Goal: Information Seeking & Learning: Learn about a topic

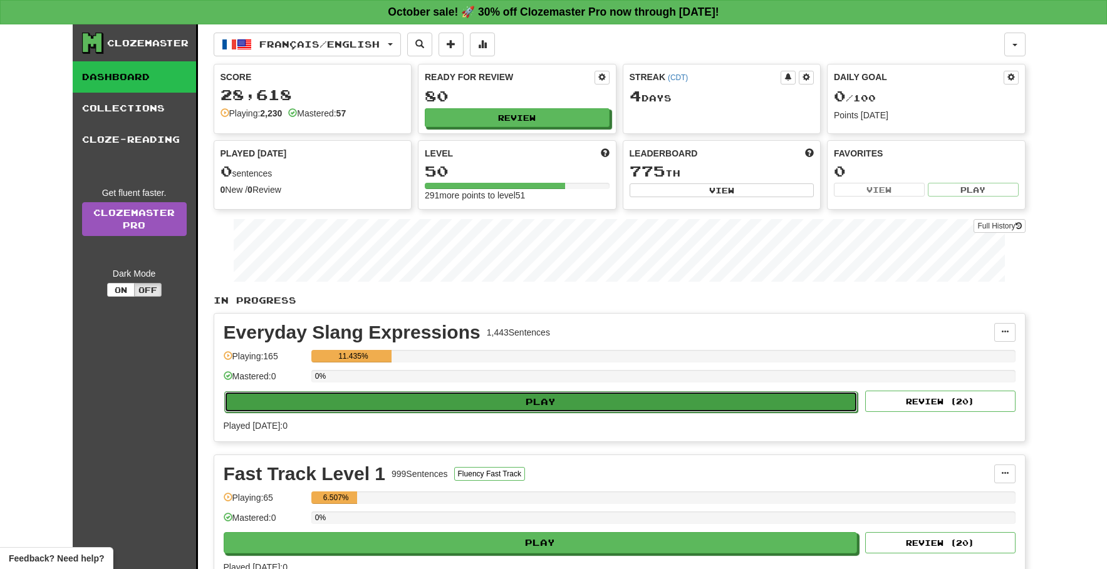
click at [513, 406] on button "Play" at bounding box center [541, 401] width 634 height 21
select select "**"
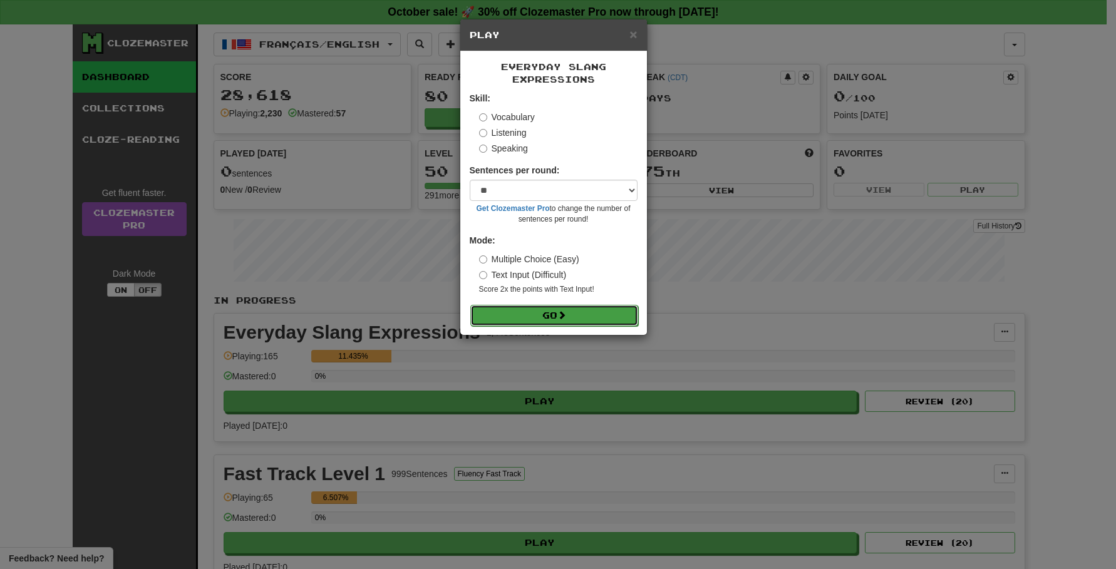
click at [511, 312] on button "Go" at bounding box center [554, 315] width 168 height 21
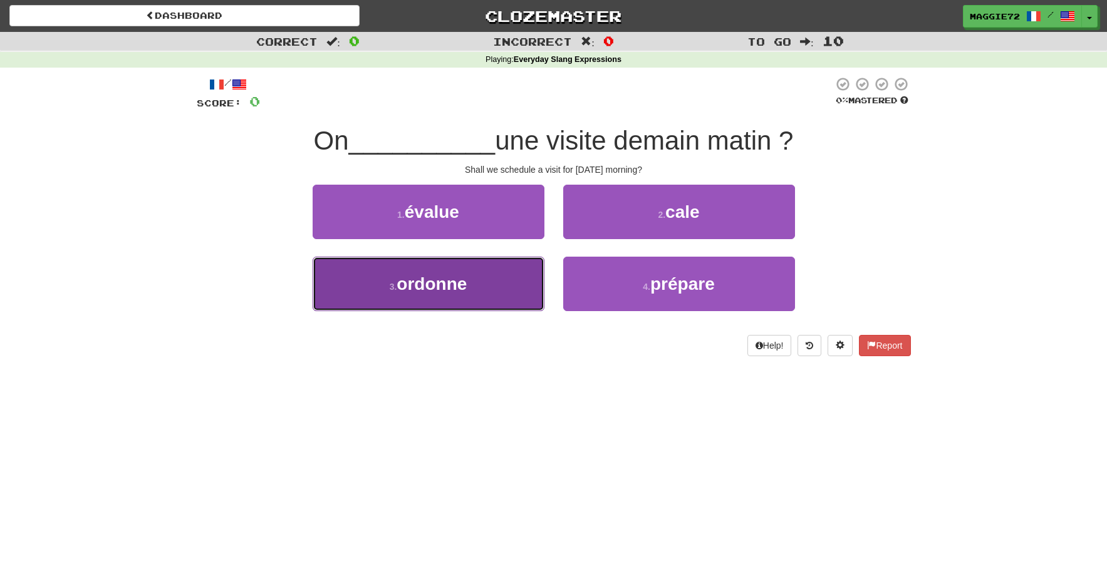
click at [467, 286] on span "ordonne" at bounding box center [431, 283] width 70 height 19
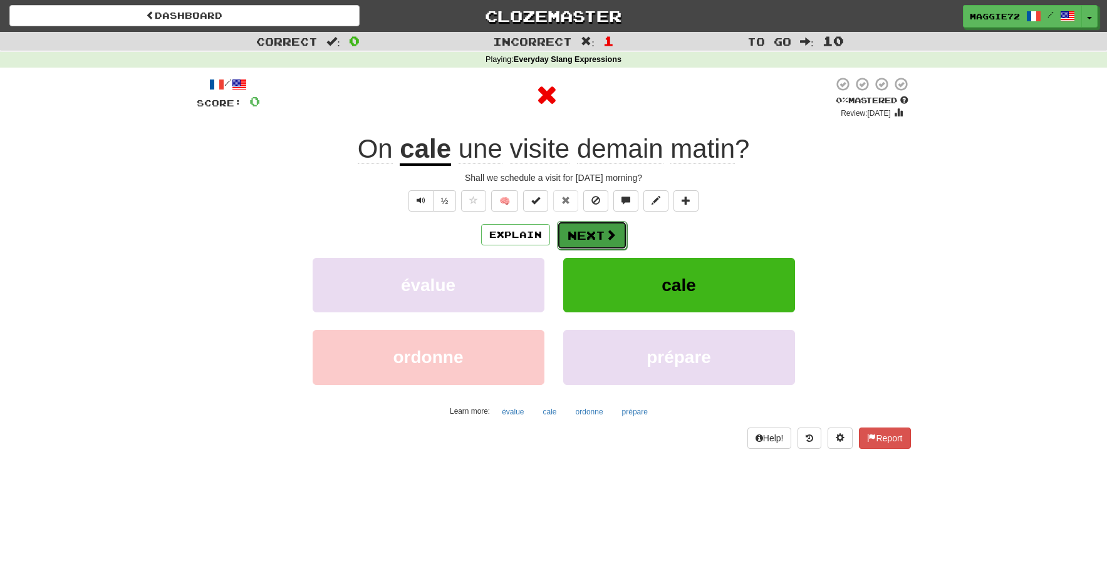
click at [582, 230] on button "Next" at bounding box center [592, 235] width 70 height 29
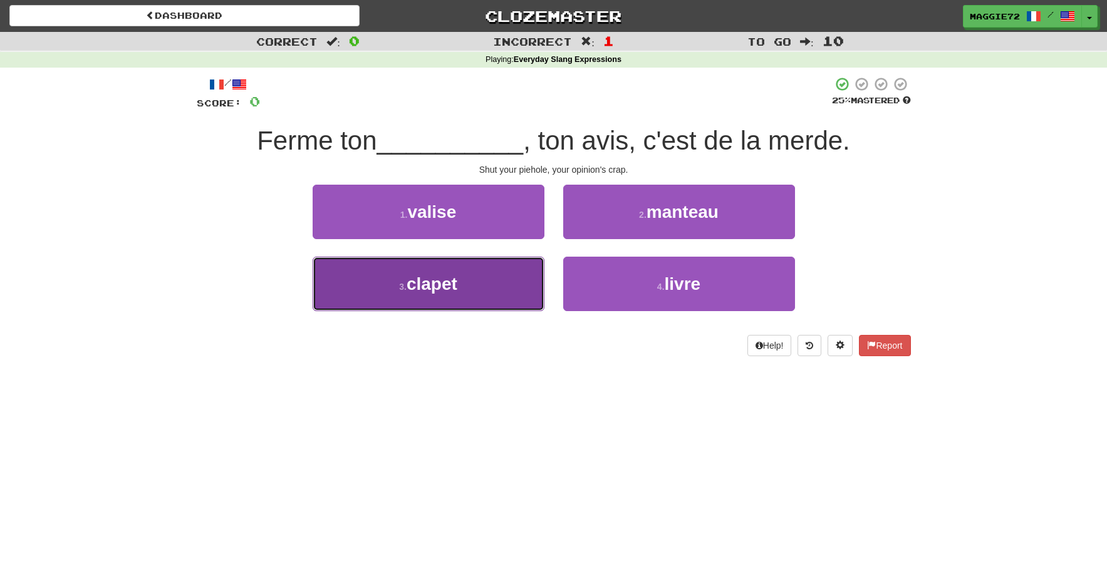
click at [504, 284] on button "3 . clapet" at bounding box center [429, 284] width 232 height 54
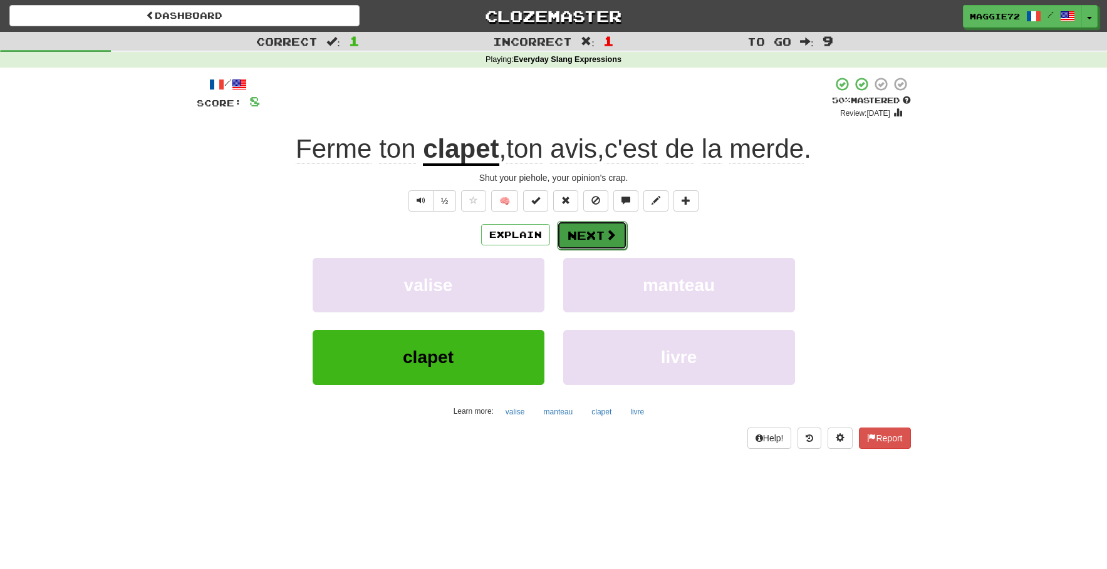
click at [591, 230] on button "Next" at bounding box center [592, 235] width 70 height 29
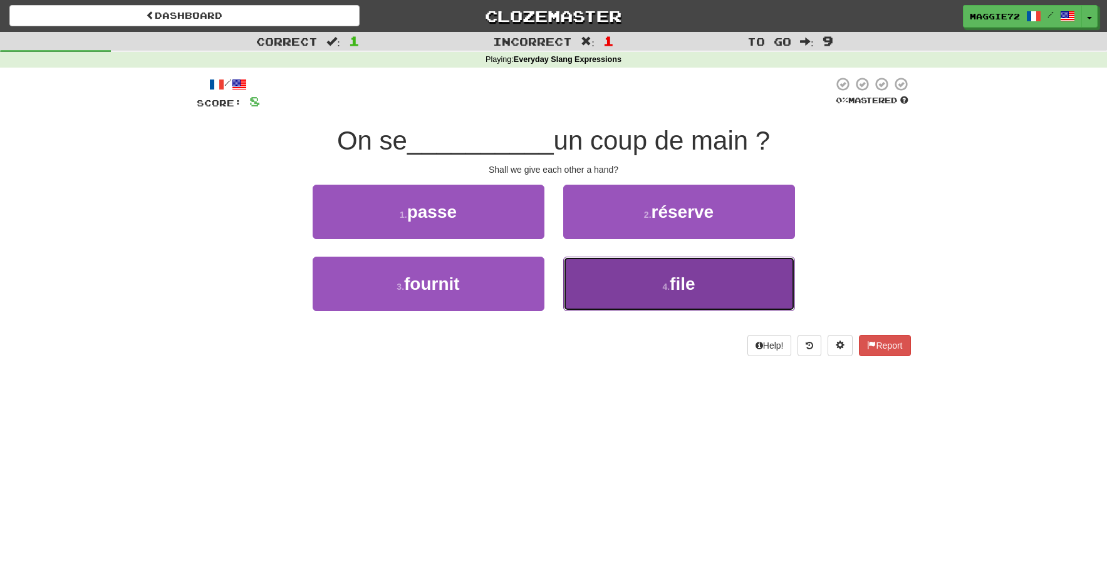
click at [661, 296] on button "4 . file" at bounding box center [679, 284] width 232 height 54
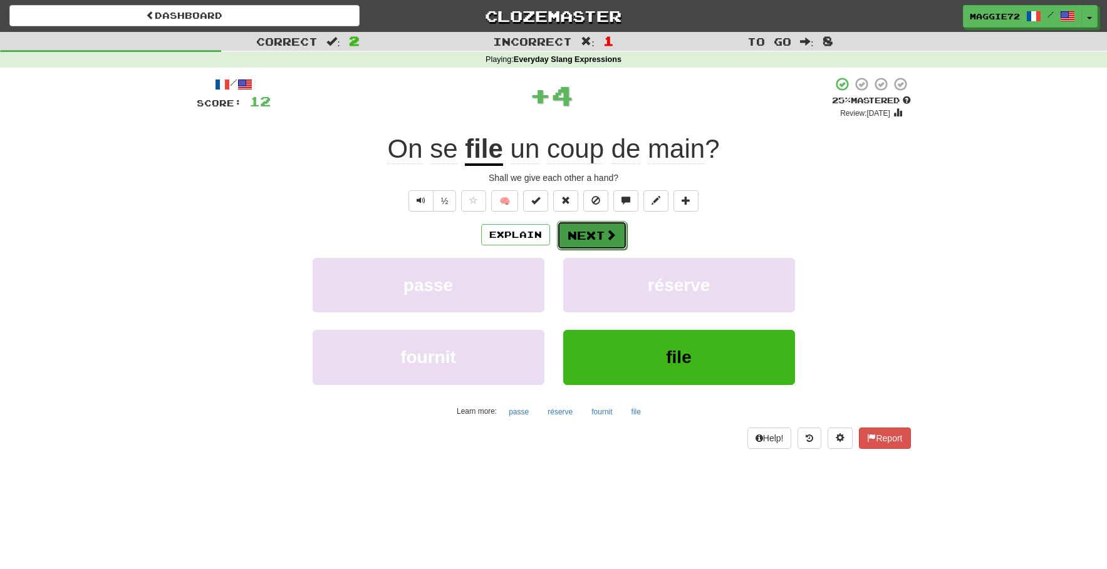
click at [589, 231] on button "Next" at bounding box center [592, 235] width 70 height 29
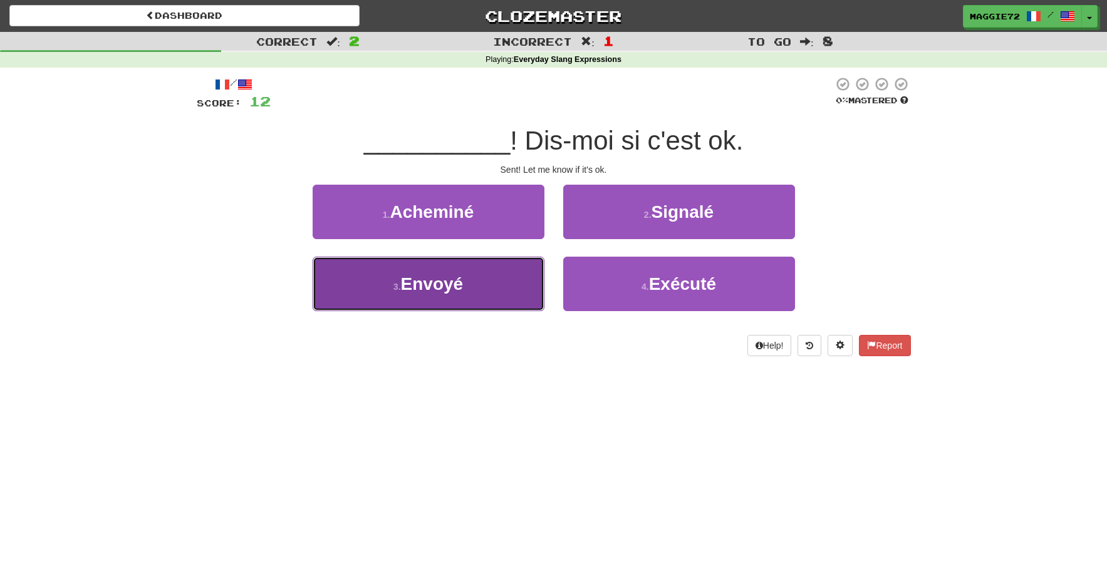
click at [506, 292] on button "3 . Envoyé" at bounding box center [429, 284] width 232 height 54
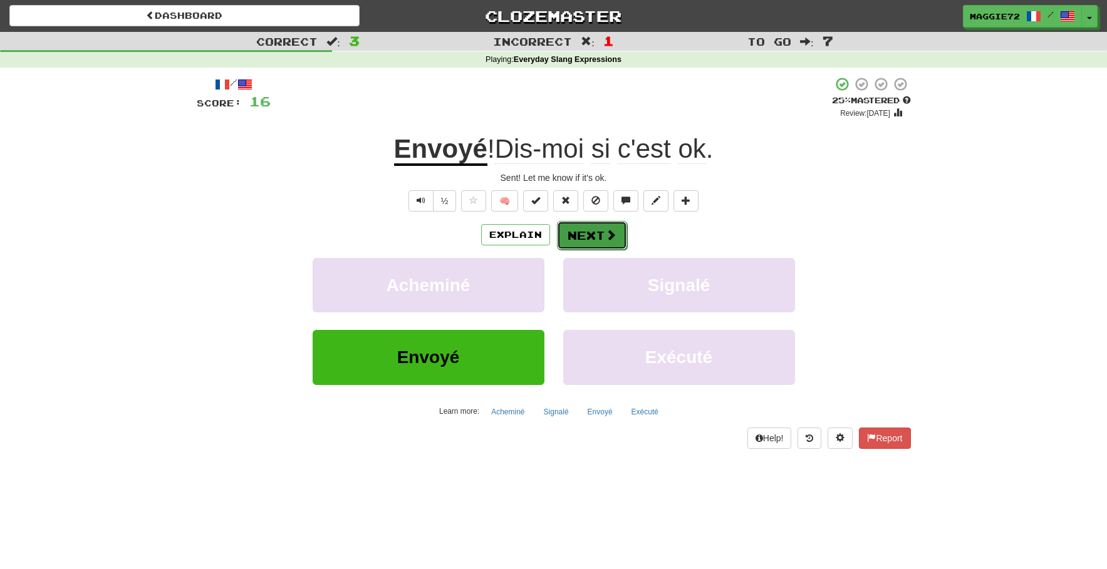
click at [596, 233] on button "Next" at bounding box center [592, 235] width 70 height 29
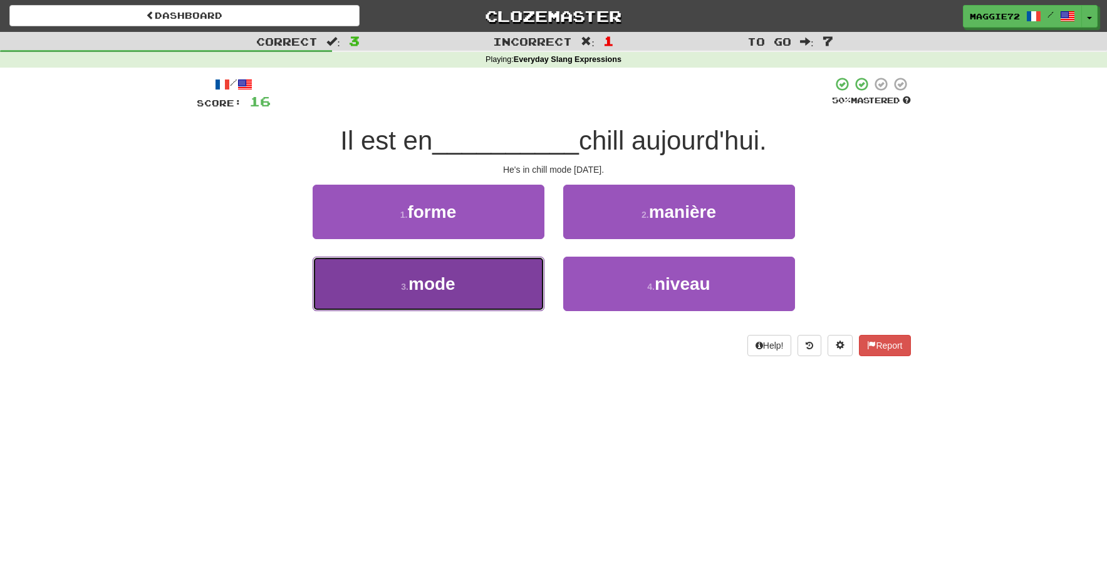
click at [475, 279] on button "3 . mode" at bounding box center [429, 284] width 232 height 54
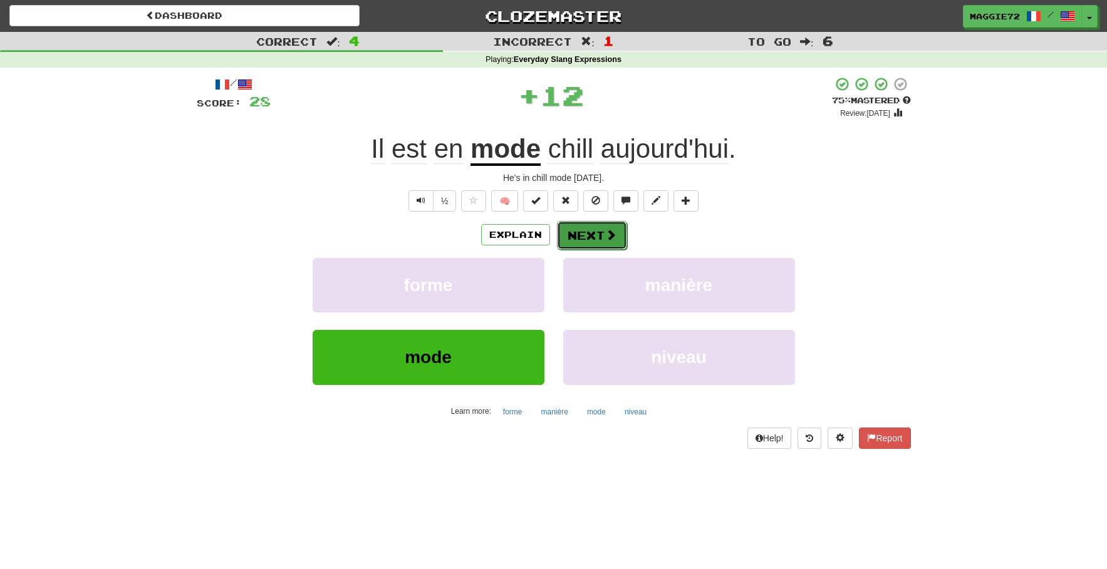
click at [589, 228] on button "Next" at bounding box center [592, 235] width 70 height 29
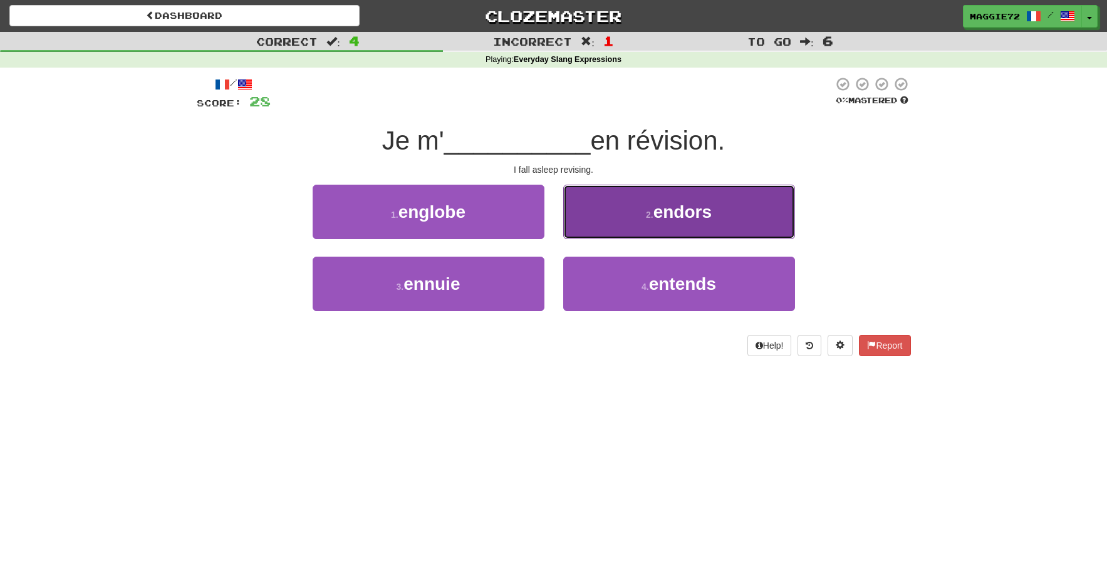
click at [648, 219] on small "2 ." at bounding box center [650, 215] width 8 height 10
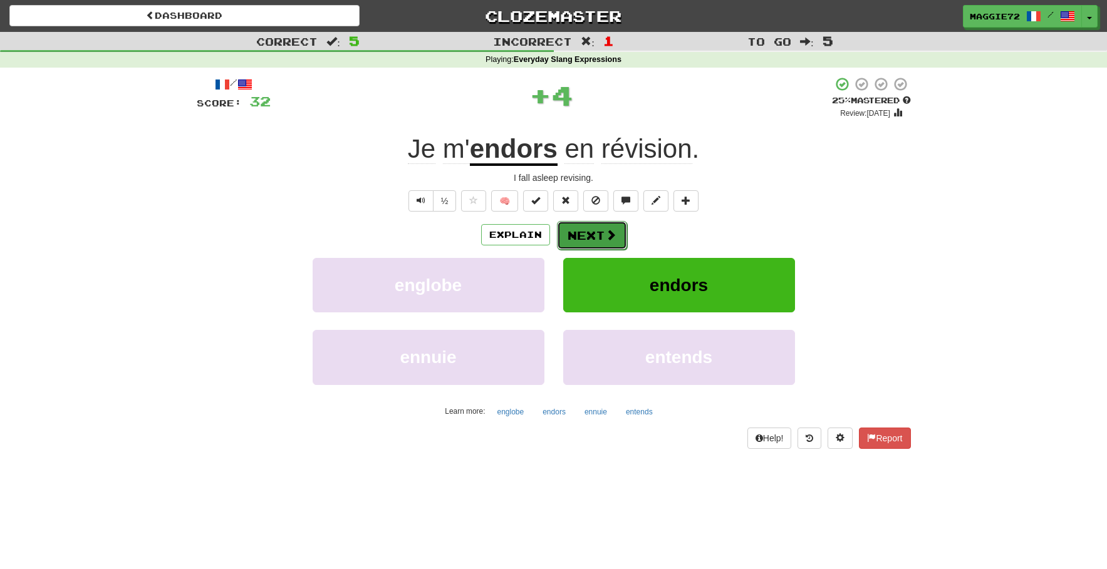
click at [584, 239] on button "Next" at bounding box center [592, 235] width 70 height 29
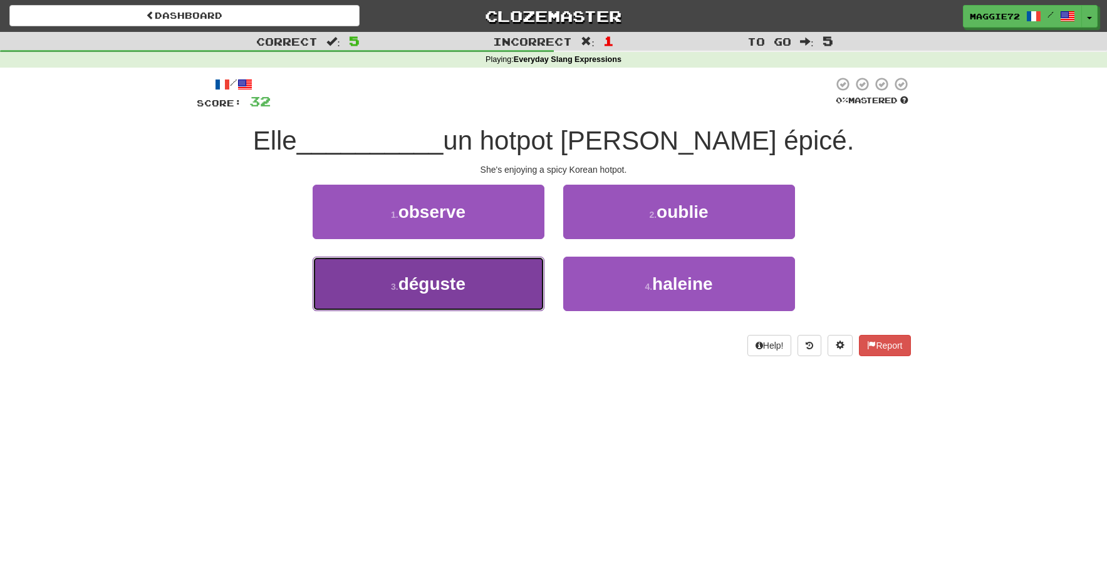
click at [494, 269] on button "3 . déguste" at bounding box center [429, 284] width 232 height 54
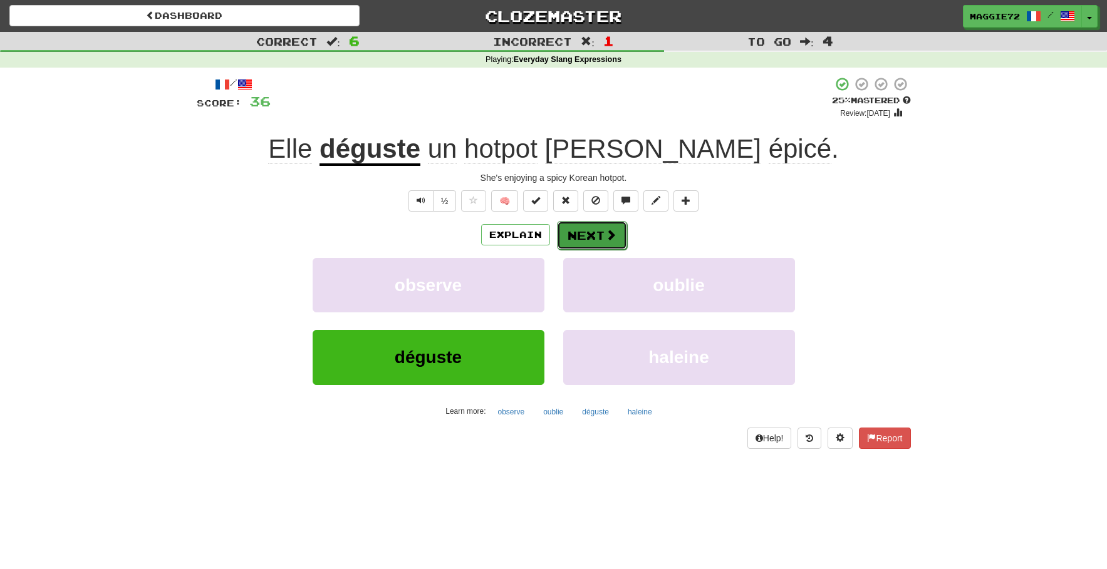
click at [576, 227] on button "Next" at bounding box center [592, 235] width 70 height 29
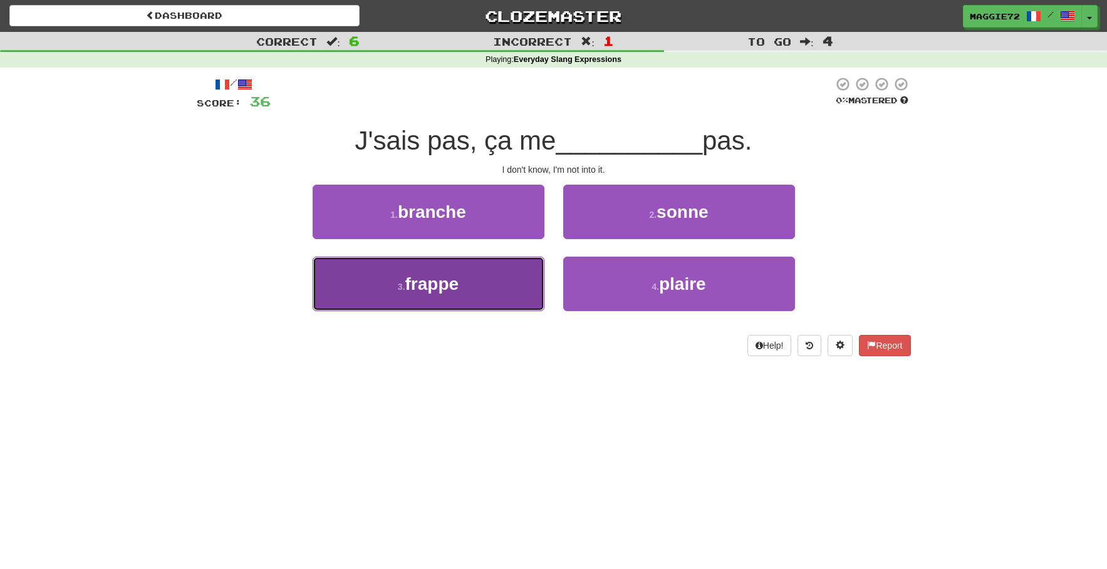
click at [485, 282] on button "3 . frappe" at bounding box center [429, 284] width 232 height 54
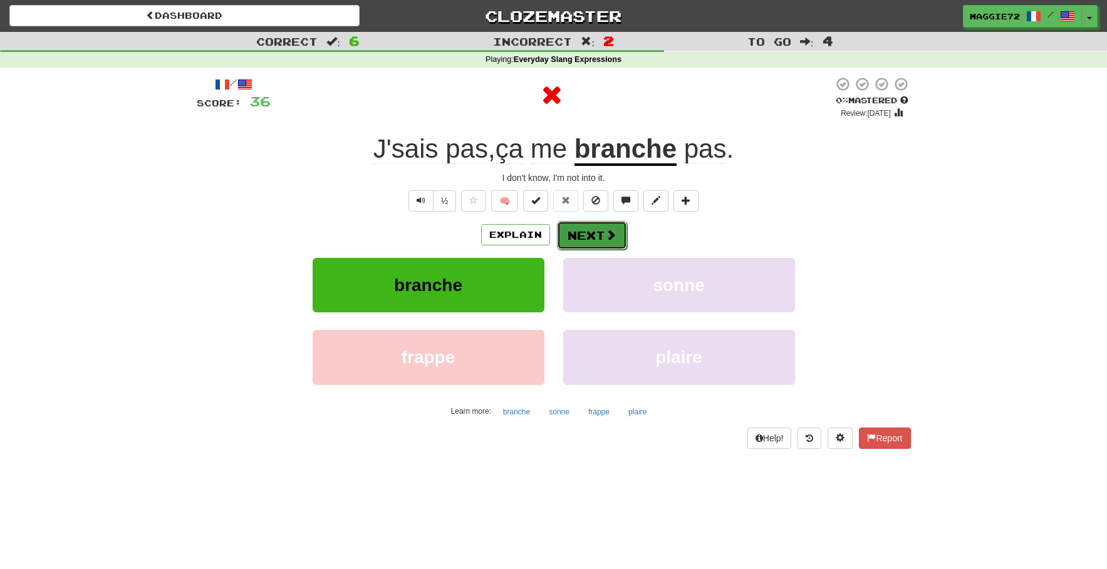
click at [588, 228] on button "Next" at bounding box center [592, 235] width 70 height 29
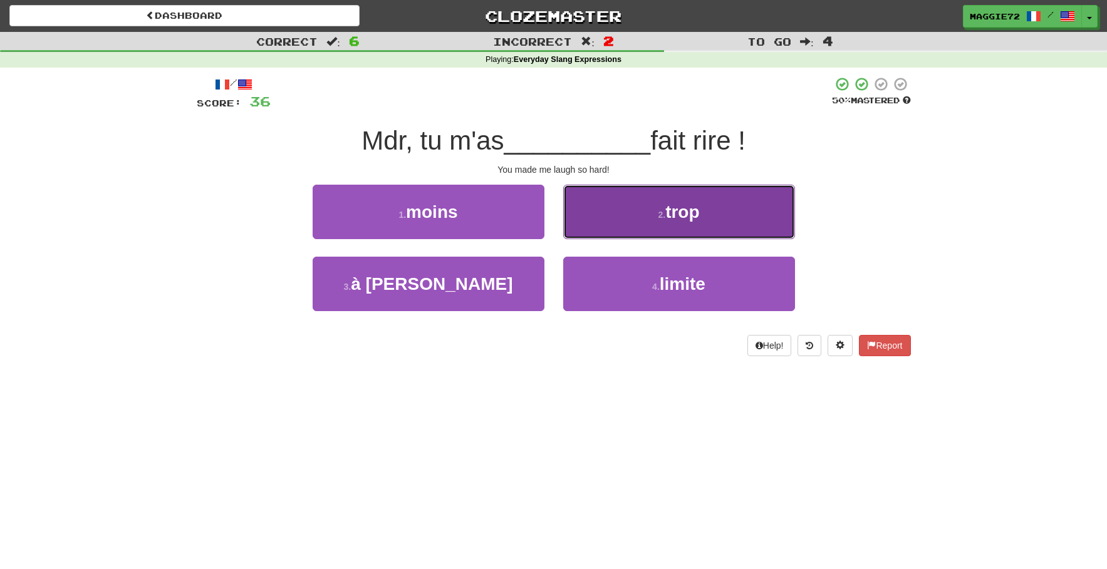
click at [672, 224] on button "2 . trop" at bounding box center [679, 212] width 232 height 54
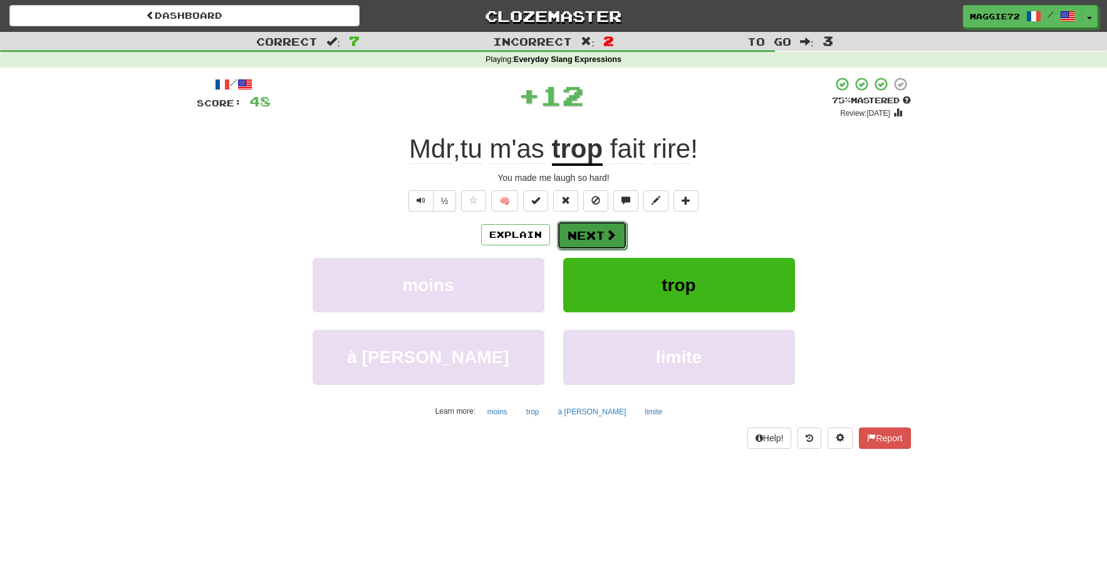
click at [579, 229] on button "Next" at bounding box center [592, 235] width 70 height 29
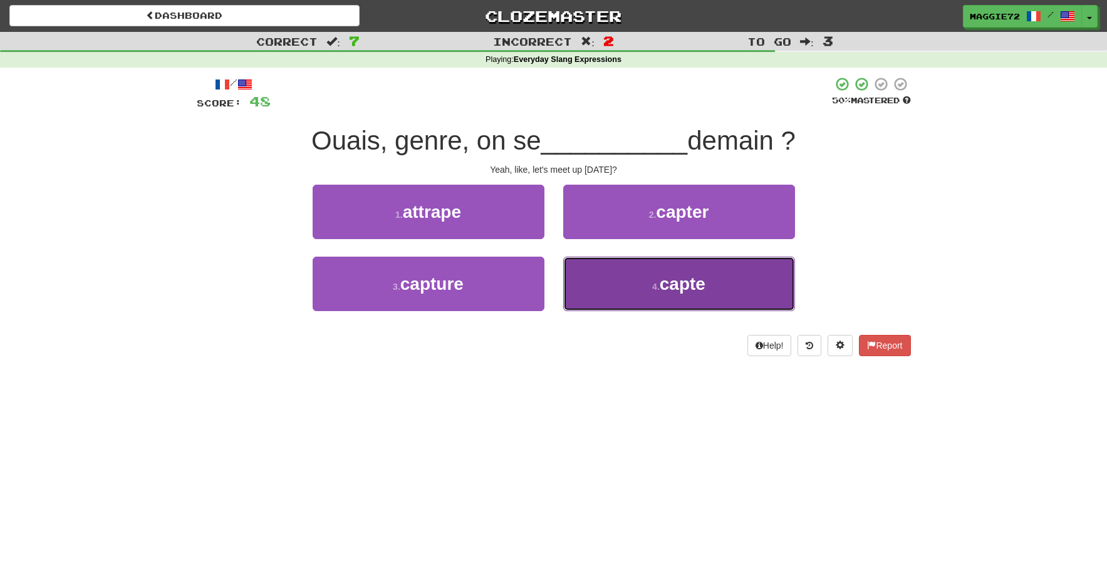
click at [676, 292] on span "capte" at bounding box center [682, 283] width 46 height 19
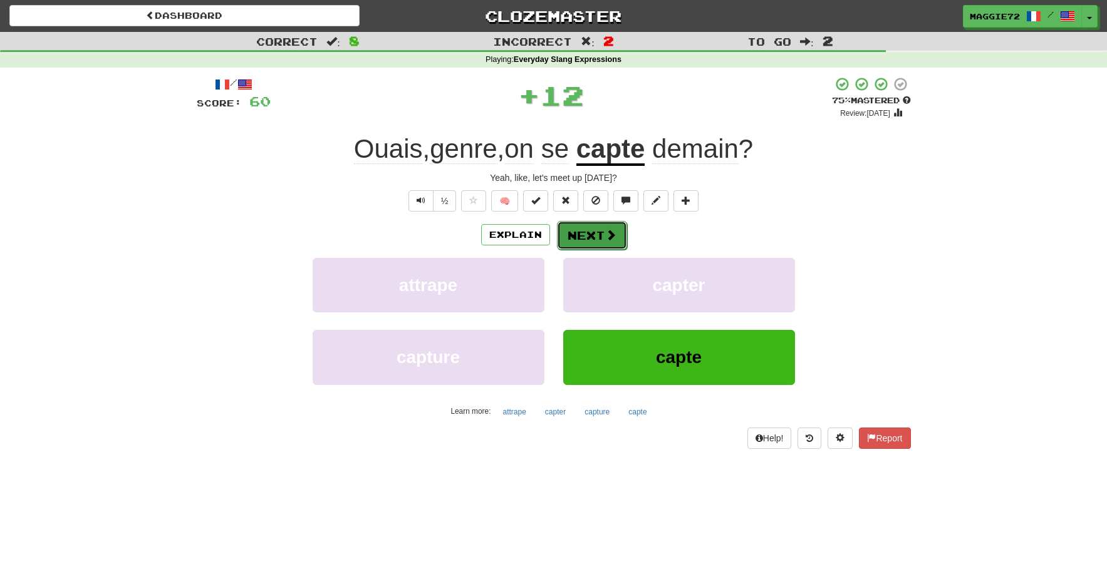
click at [585, 235] on button "Next" at bounding box center [592, 235] width 70 height 29
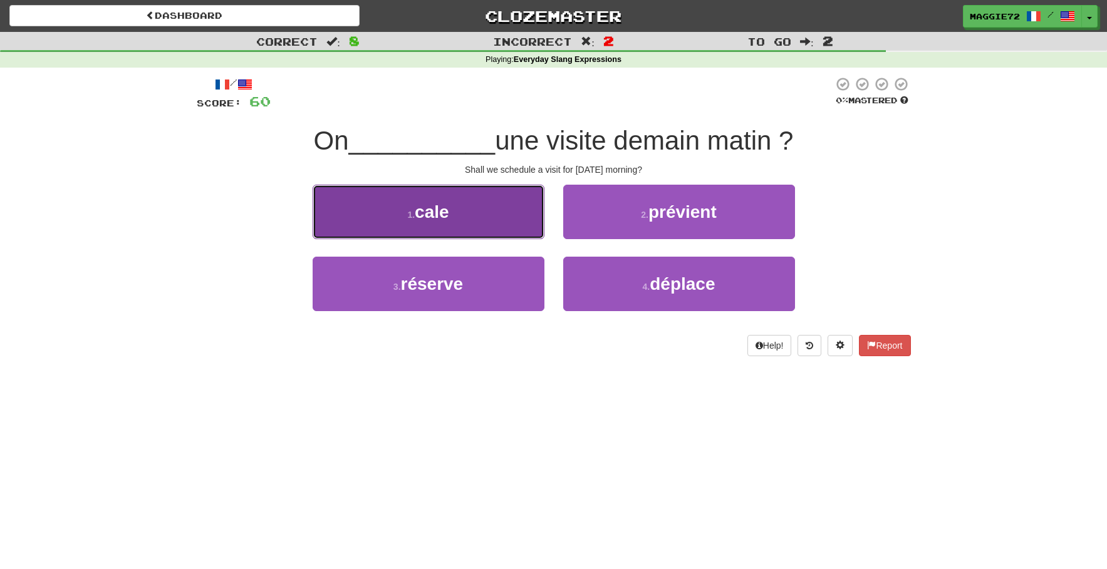
click at [472, 205] on button "1 . cale" at bounding box center [429, 212] width 232 height 54
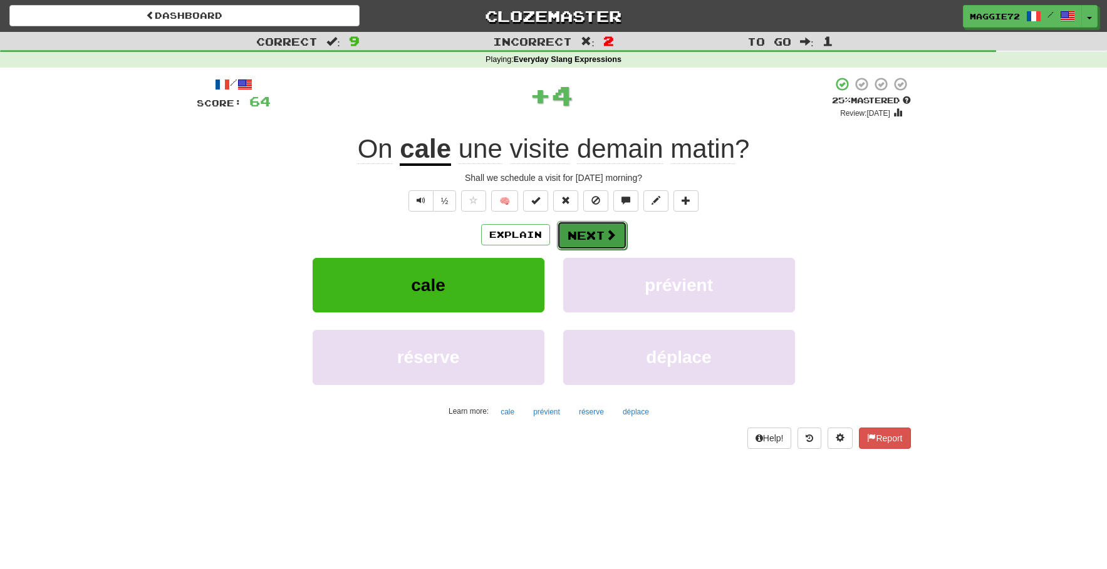
click at [582, 232] on button "Next" at bounding box center [592, 235] width 70 height 29
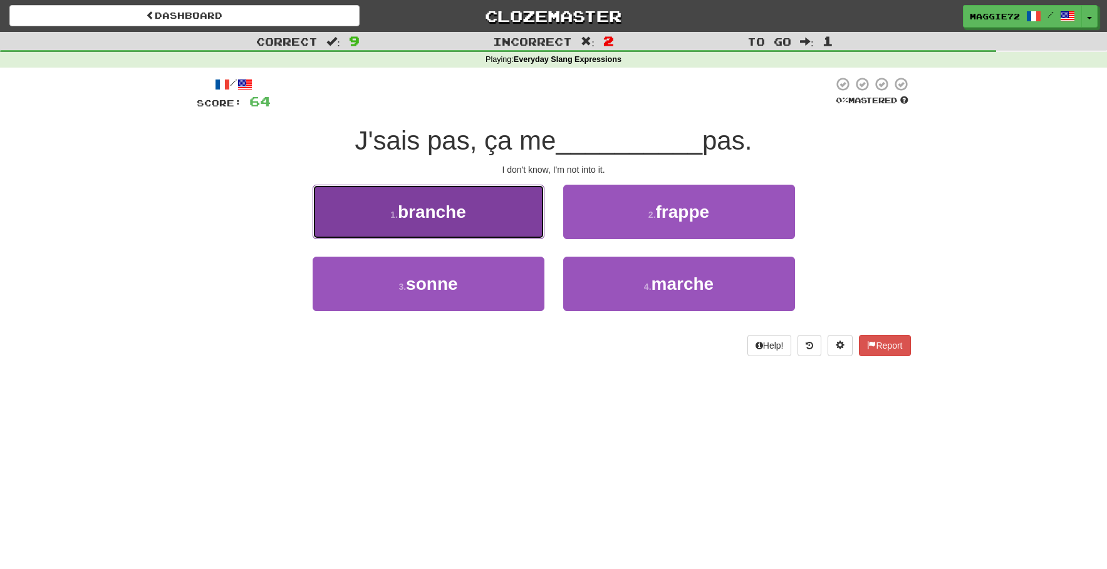
click at [481, 210] on button "1 . branche" at bounding box center [429, 212] width 232 height 54
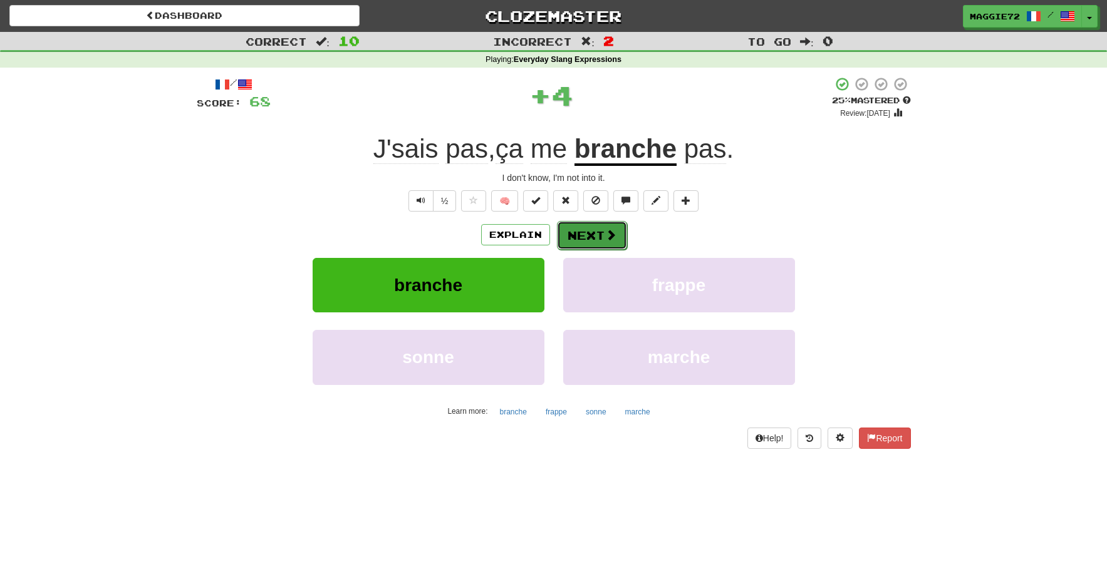
click at [604, 242] on button "Next" at bounding box center [592, 235] width 70 height 29
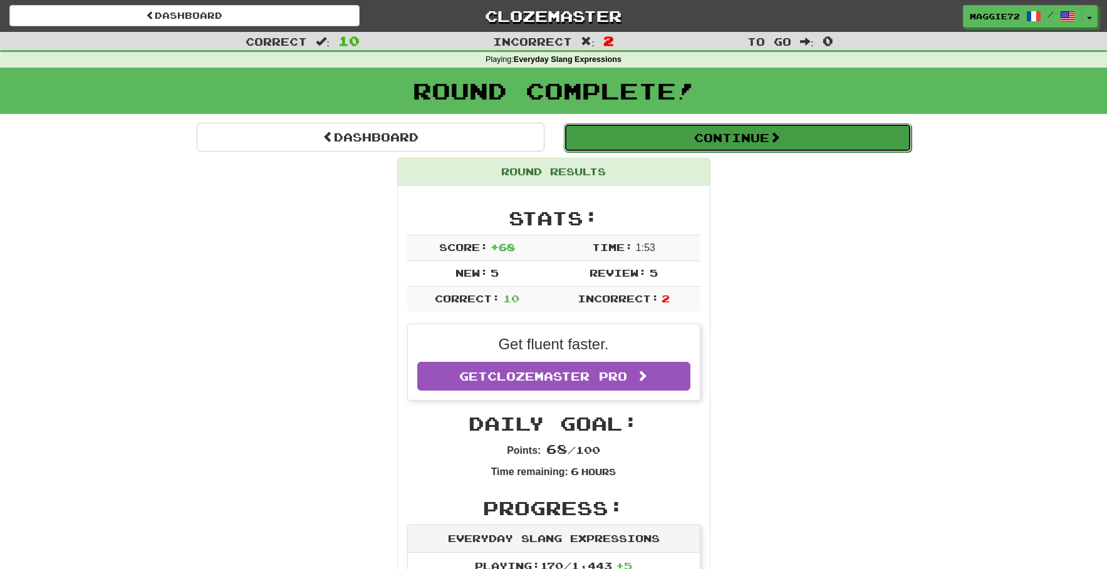
click at [671, 133] on button "Continue" at bounding box center [738, 137] width 348 height 29
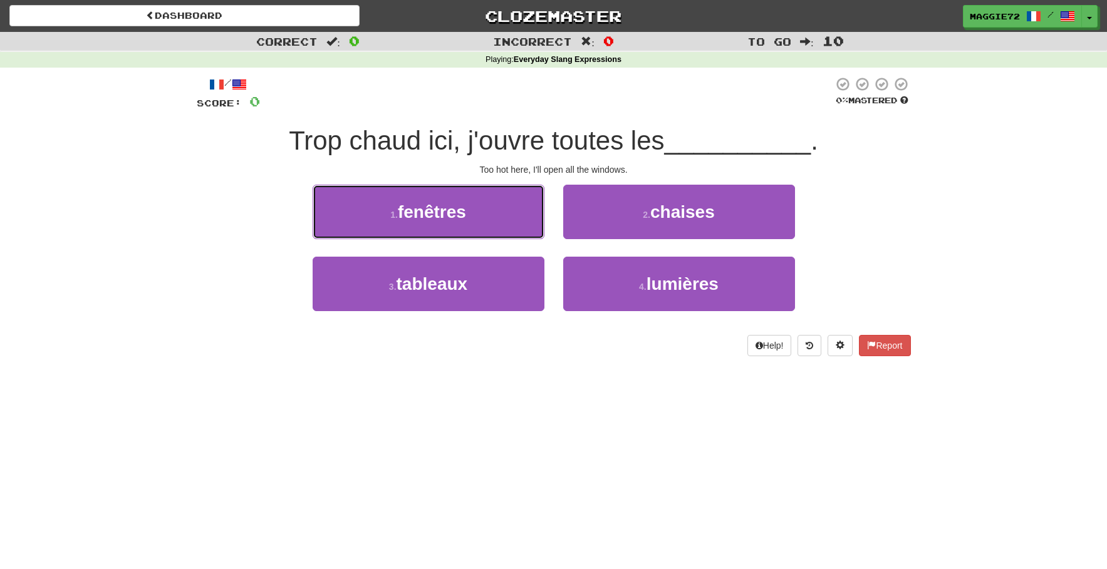
click at [475, 212] on button "1 . fenêtres" at bounding box center [429, 212] width 232 height 54
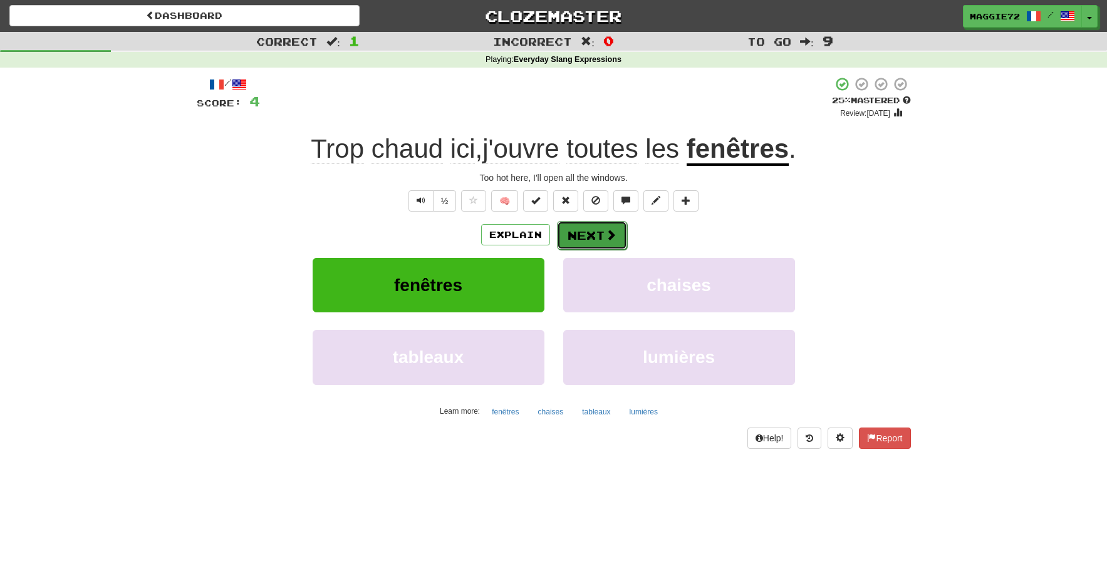
click at [596, 233] on button "Next" at bounding box center [592, 235] width 70 height 29
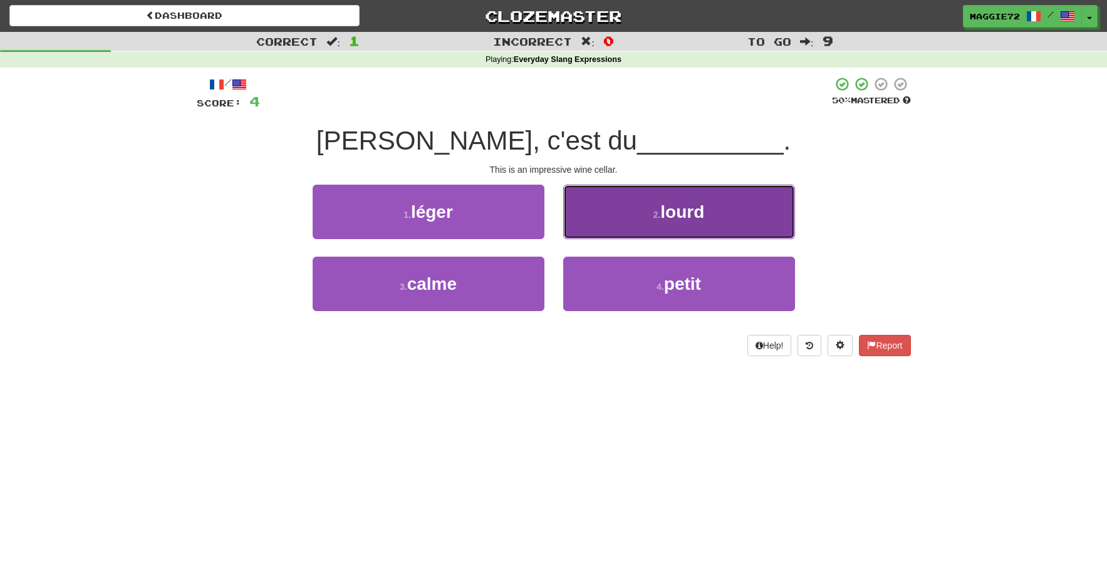
click at [661, 212] on span "lourd" at bounding box center [682, 211] width 44 height 19
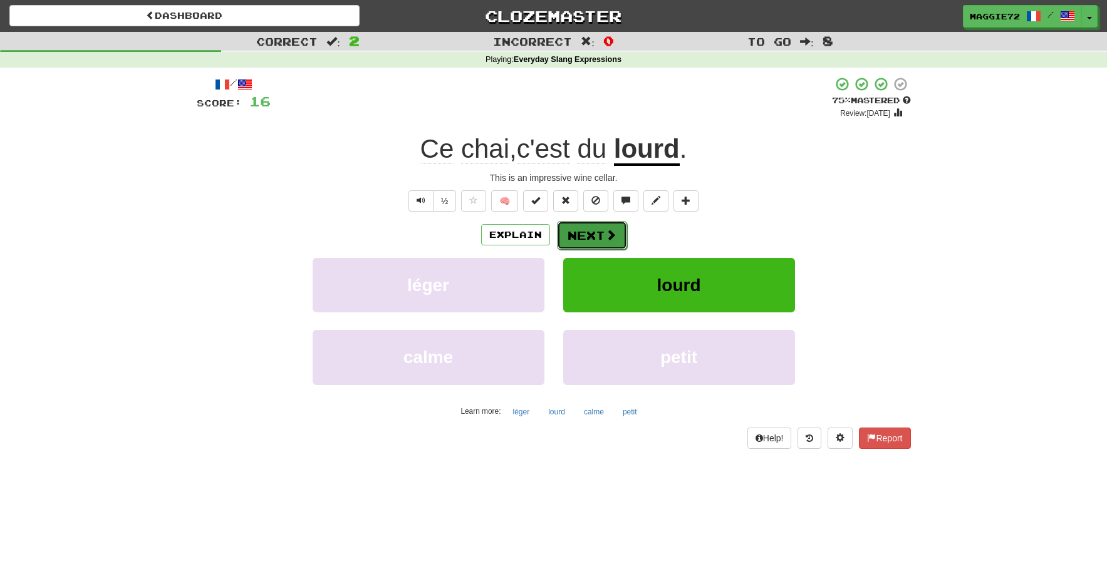
click at [582, 235] on button "Next" at bounding box center [592, 235] width 70 height 29
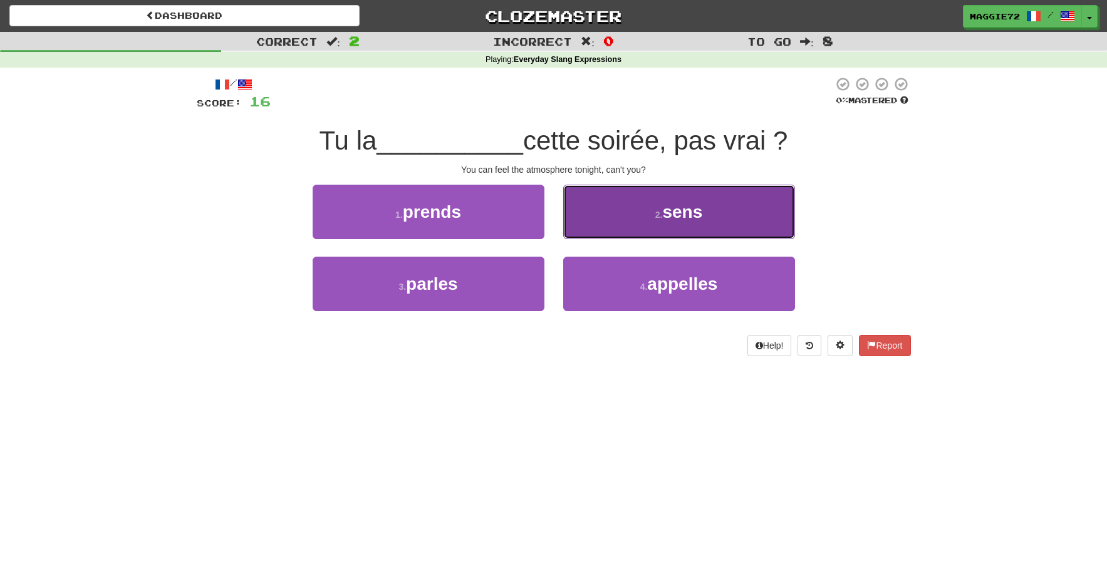
click at [708, 222] on button "2 . sens" at bounding box center [679, 212] width 232 height 54
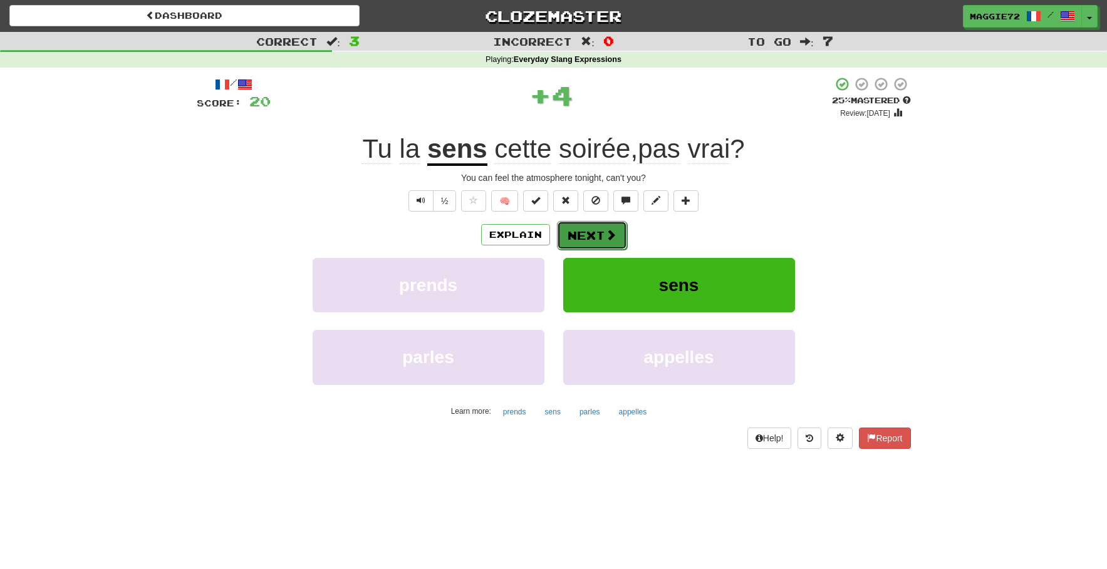
click at [593, 235] on button "Next" at bounding box center [592, 235] width 70 height 29
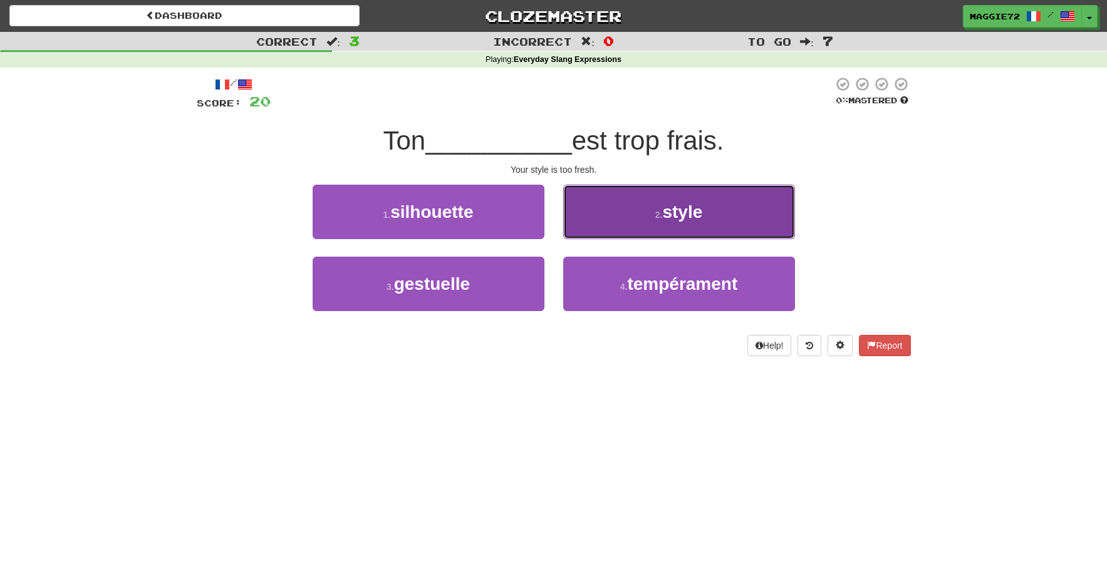
click at [672, 215] on span "style" at bounding box center [682, 211] width 40 height 19
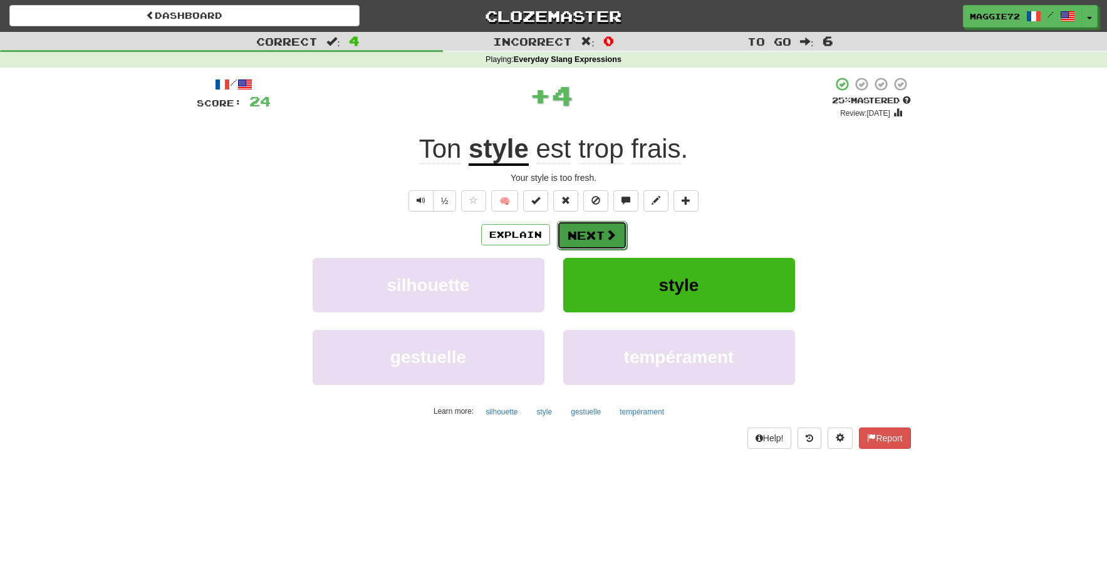
click at [585, 230] on button "Next" at bounding box center [592, 235] width 70 height 29
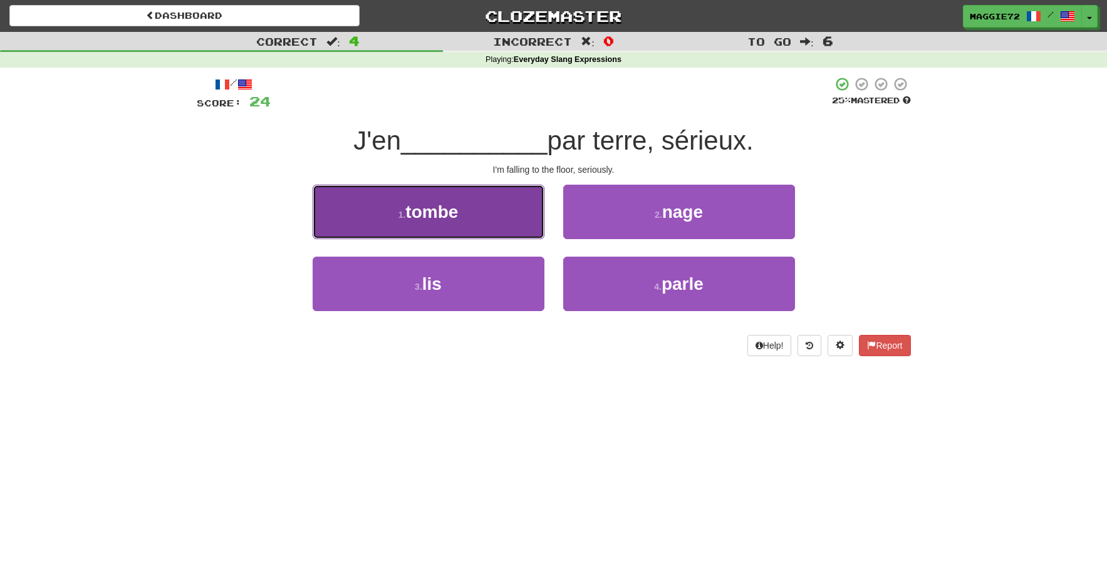
click at [478, 220] on button "1 . tombe" at bounding box center [429, 212] width 232 height 54
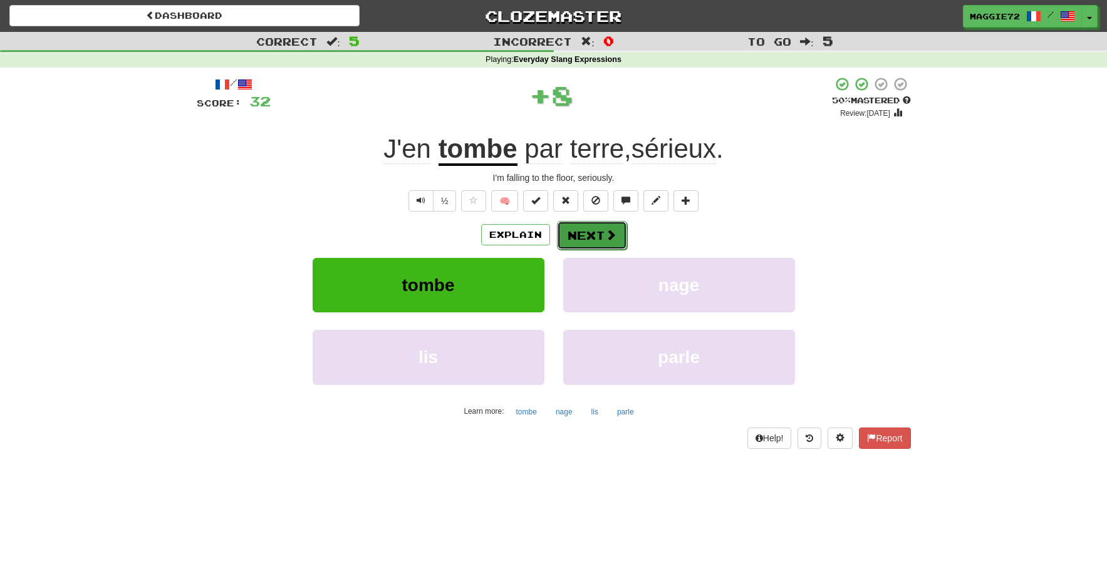
click at [576, 233] on button "Next" at bounding box center [592, 235] width 70 height 29
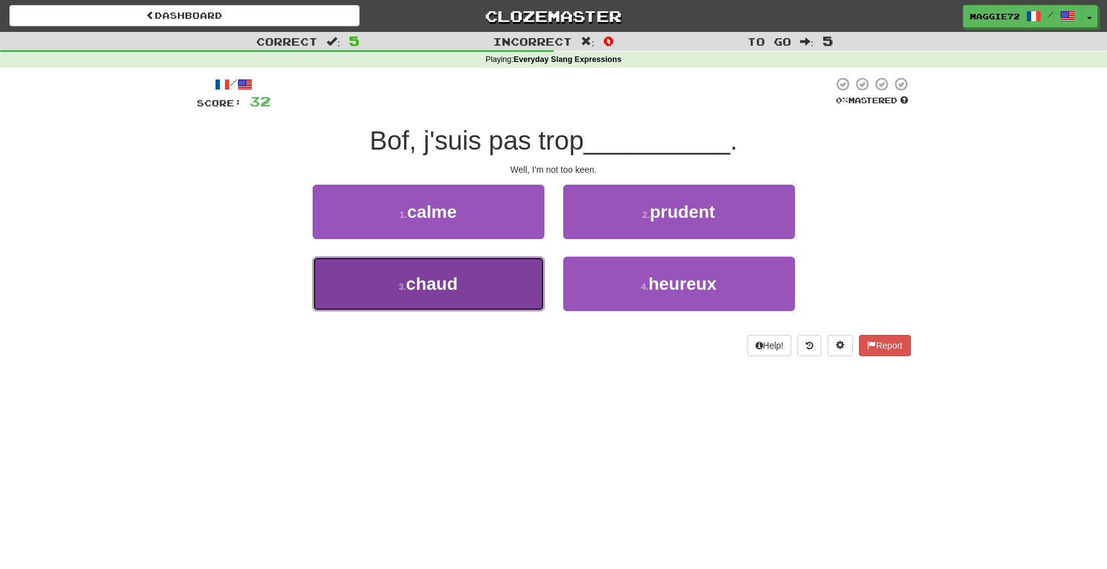
click at [493, 287] on button "3 . chaud" at bounding box center [429, 284] width 232 height 54
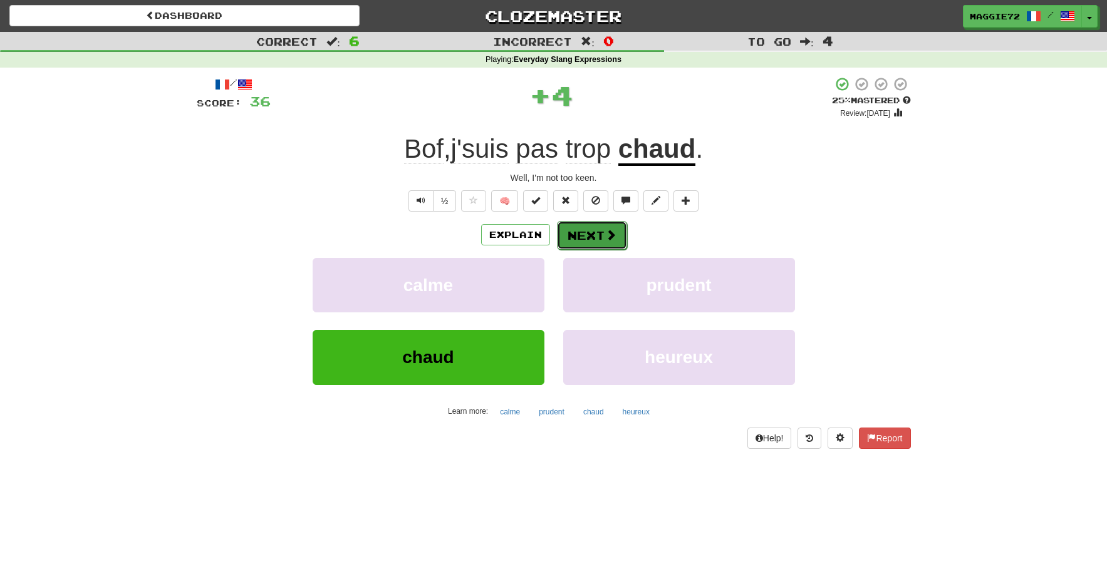
click at [601, 227] on button "Next" at bounding box center [592, 235] width 70 height 29
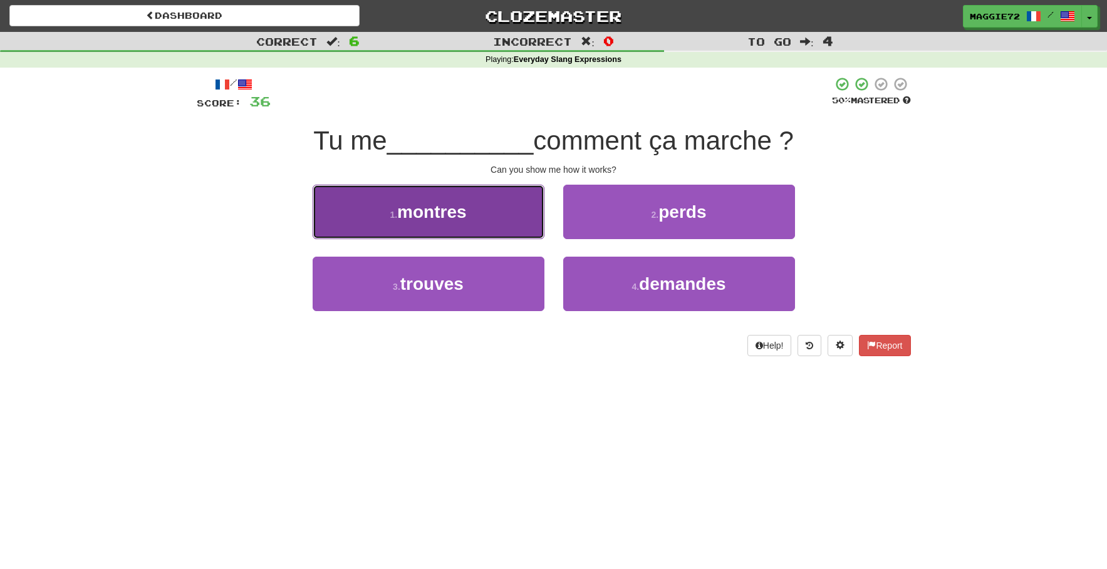
click at [447, 213] on span "montres" at bounding box center [431, 211] width 69 height 19
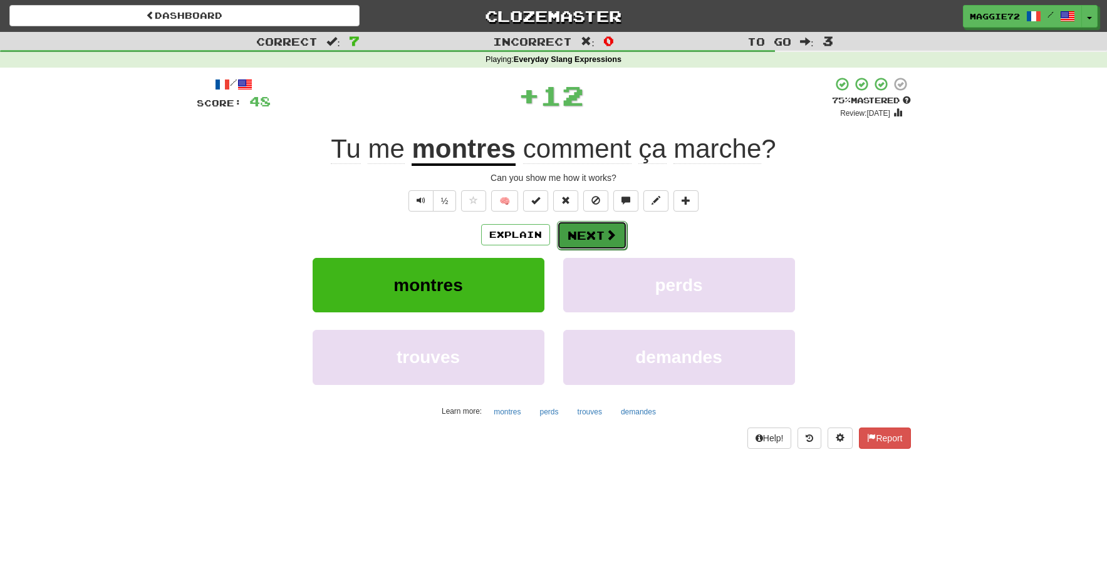
click at [602, 233] on button "Next" at bounding box center [592, 235] width 70 height 29
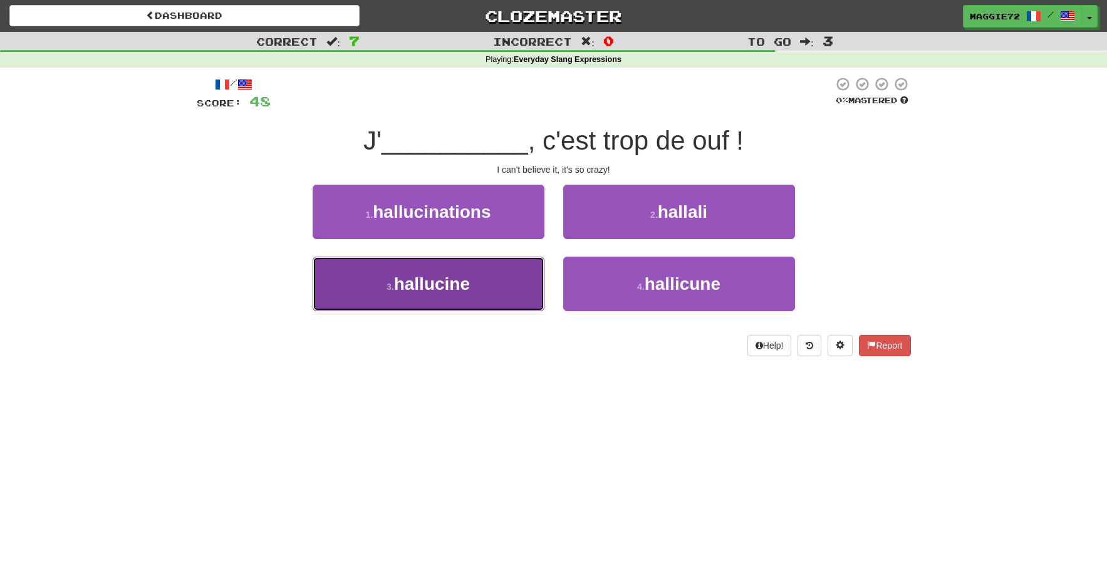
click at [461, 291] on span "hallucine" at bounding box center [432, 283] width 76 height 19
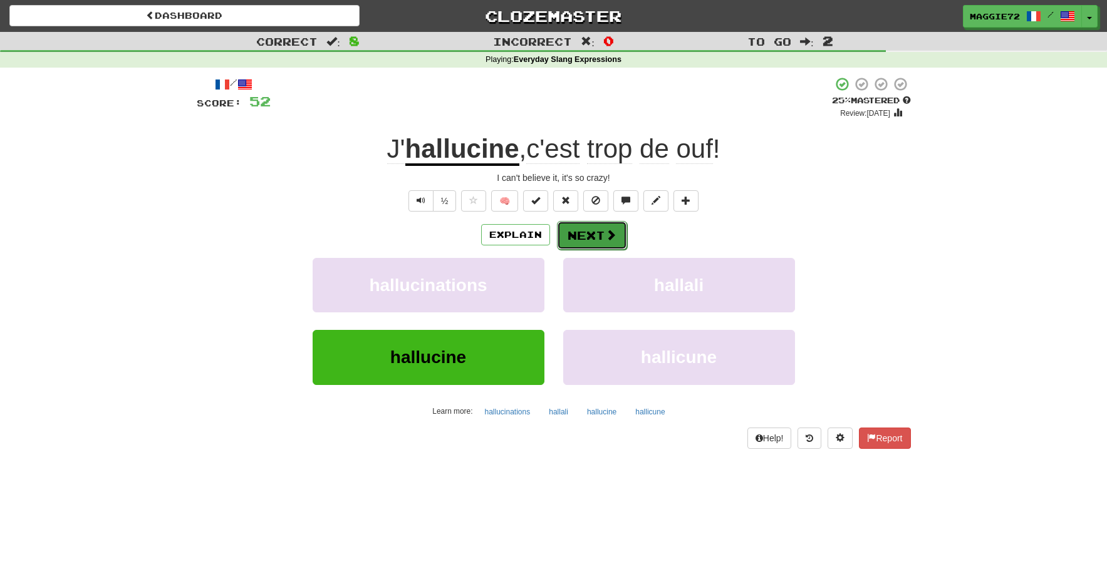
click at [602, 229] on button "Next" at bounding box center [592, 235] width 70 height 29
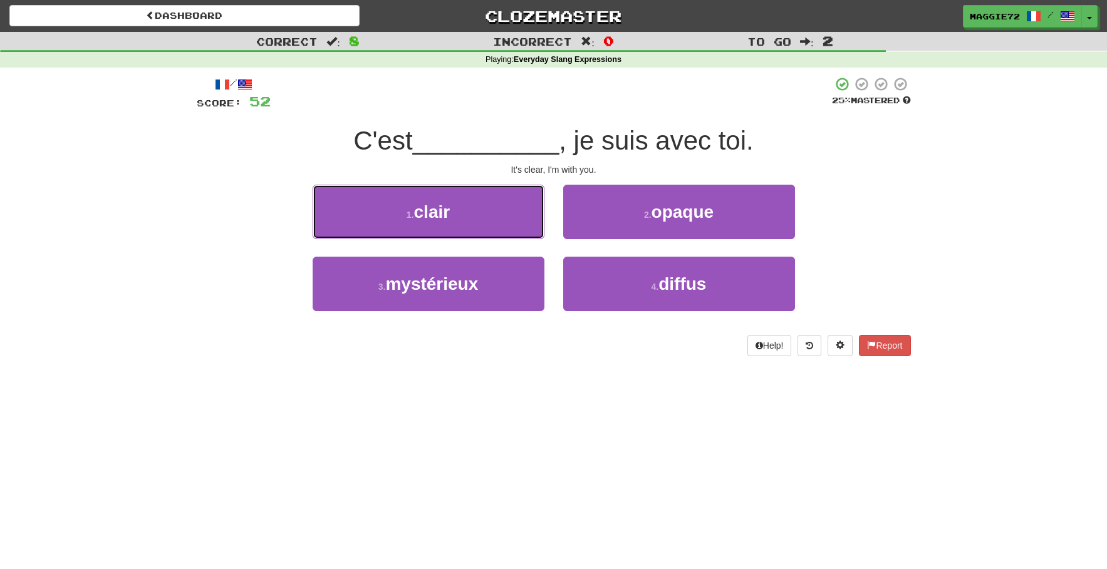
click at [447, 213] on span "clair" at bounding box center [432, 211] width 36 height 19
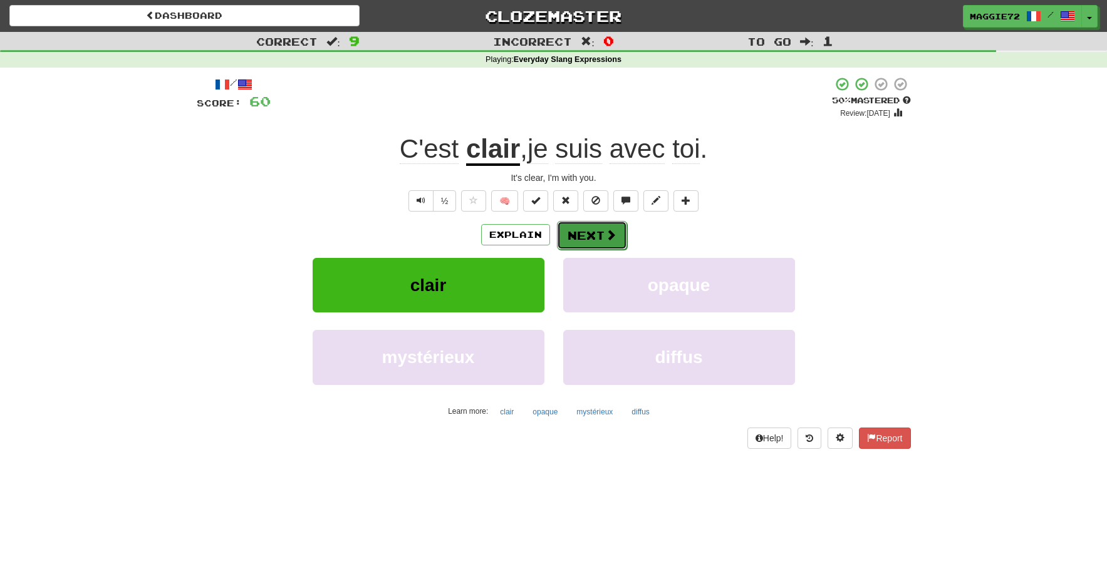
click at [584, 230] on button "Next" at bounding box center [592, 235] width 70 height 29
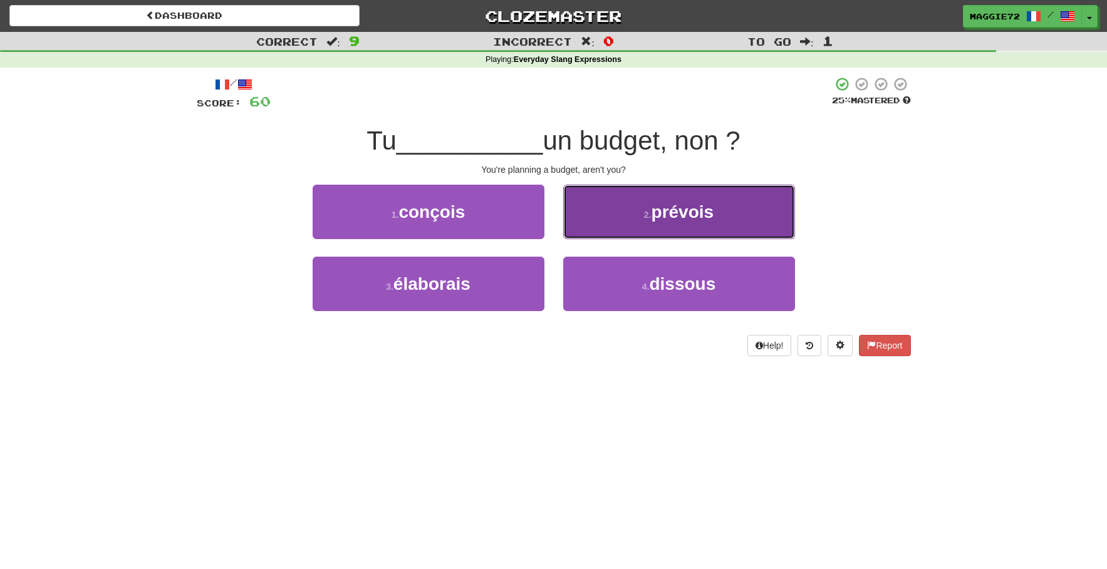
click at [664, 213] on span "prévois" at bounding box center [682, 211] width 63 height 19
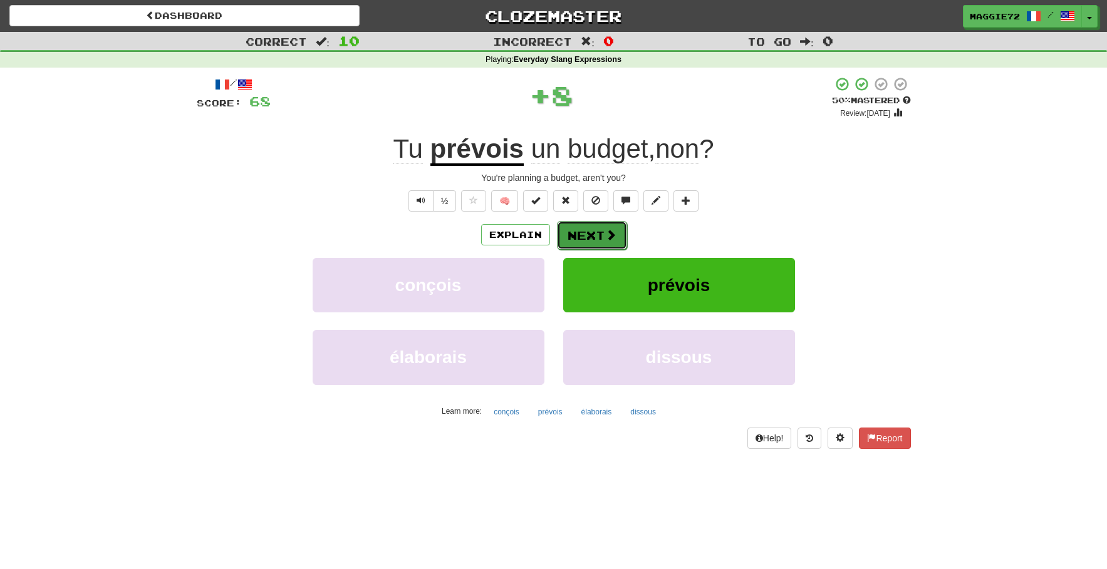
click at [592, 236] on button "Next" at bounding box center [592, 235] width 70 height 29
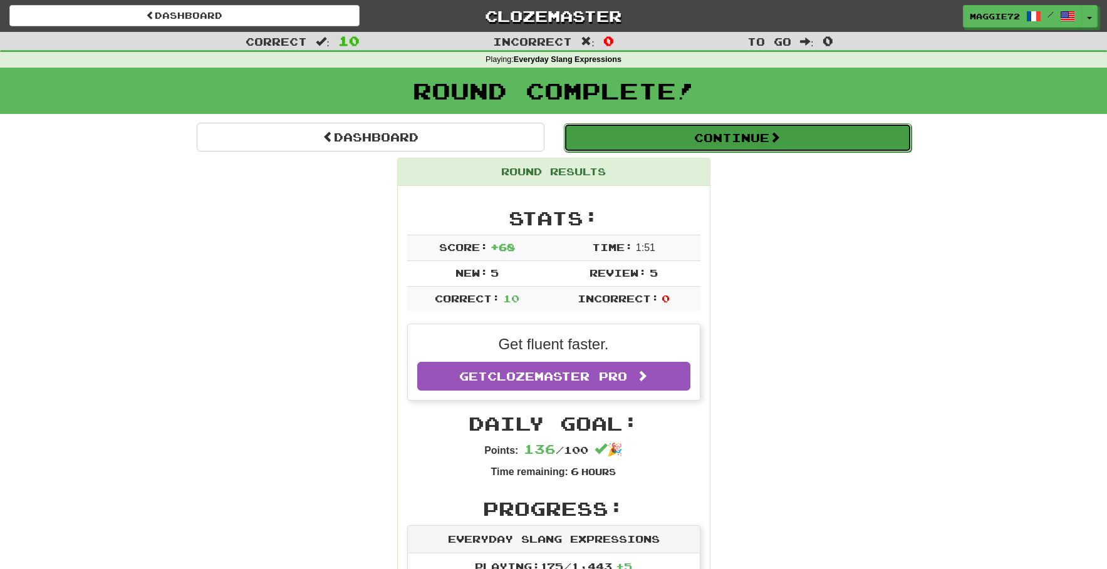
click at [649, 138] on button "Continue" at bounding box center [738, 137] width 348 height 29
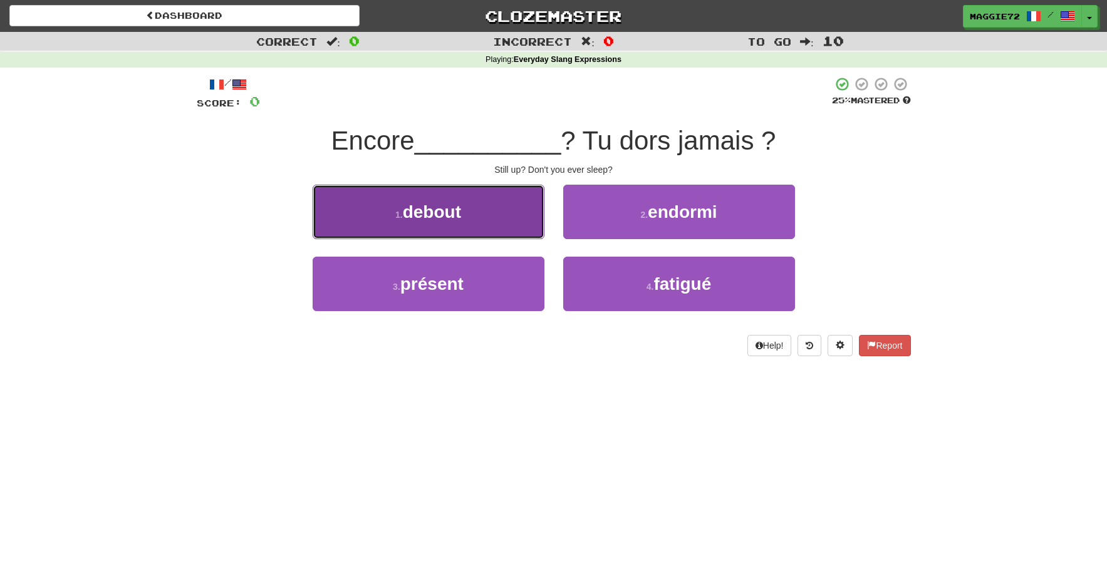
click at [426, 211] on span "debout" at bounding box center [432, 211] width 58 height 19
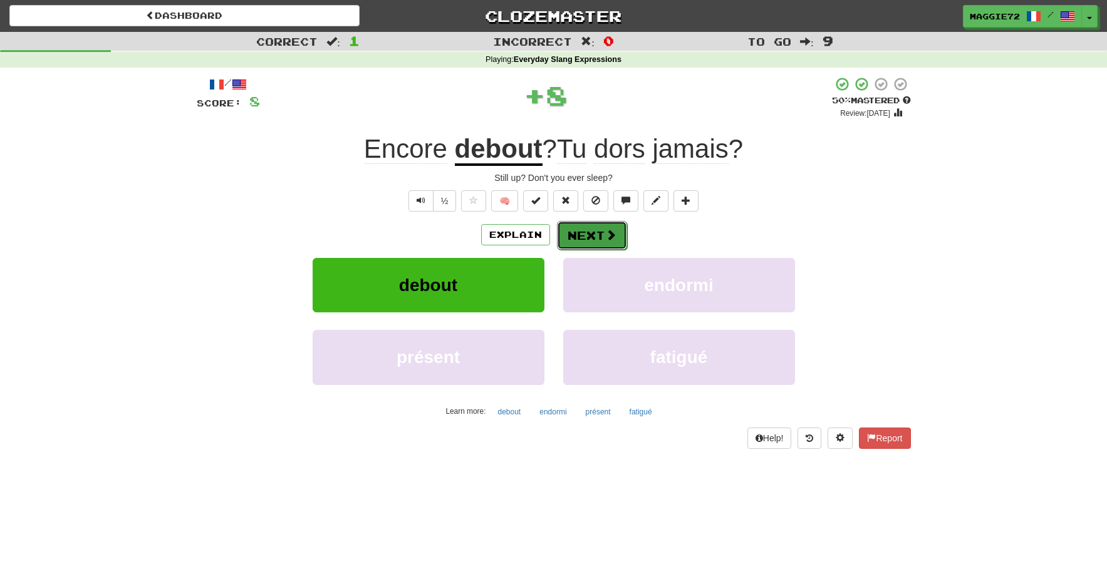
click at [582, 230] on button "Next" at bounding box center [592, 235] width 70 height 29
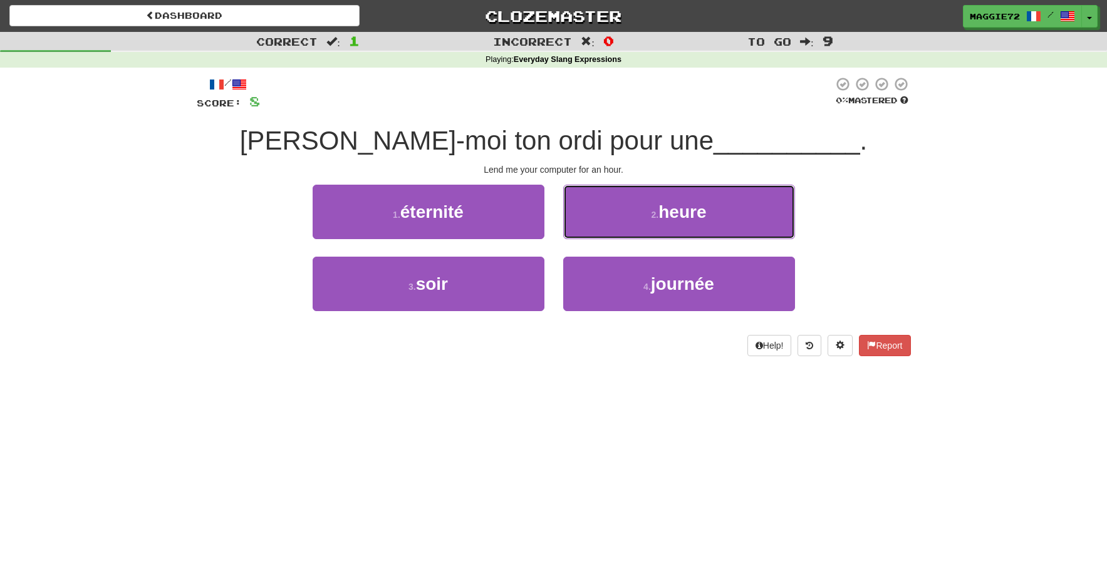
click at [639, 210] on button "2 . heure" at bounding box center [679, 212] width 232 height 54
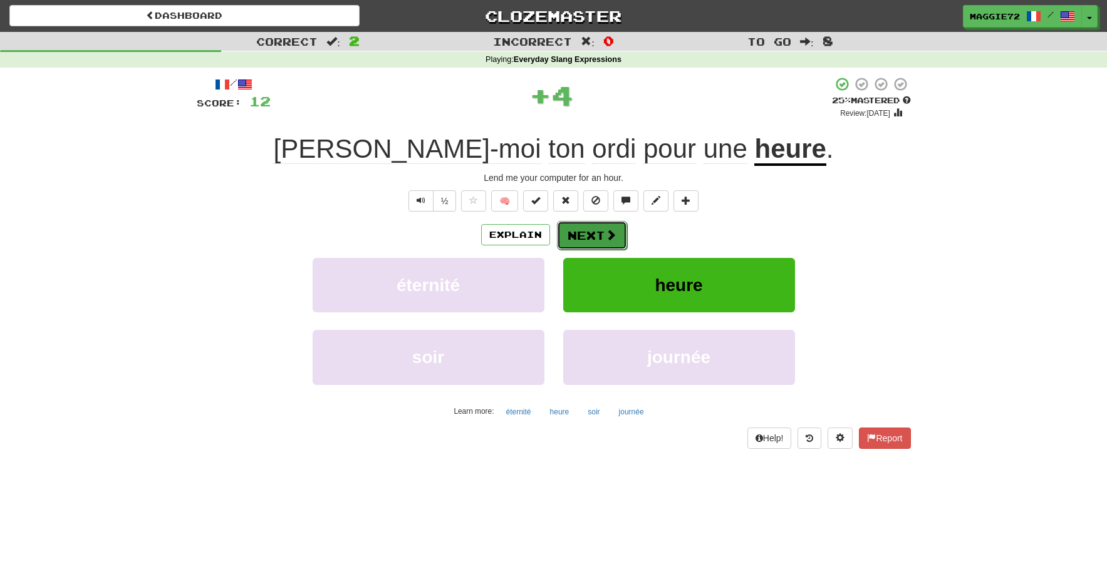
click at [576, 231] on button "Next" at bounding box center [592, 235] width 70 height 29
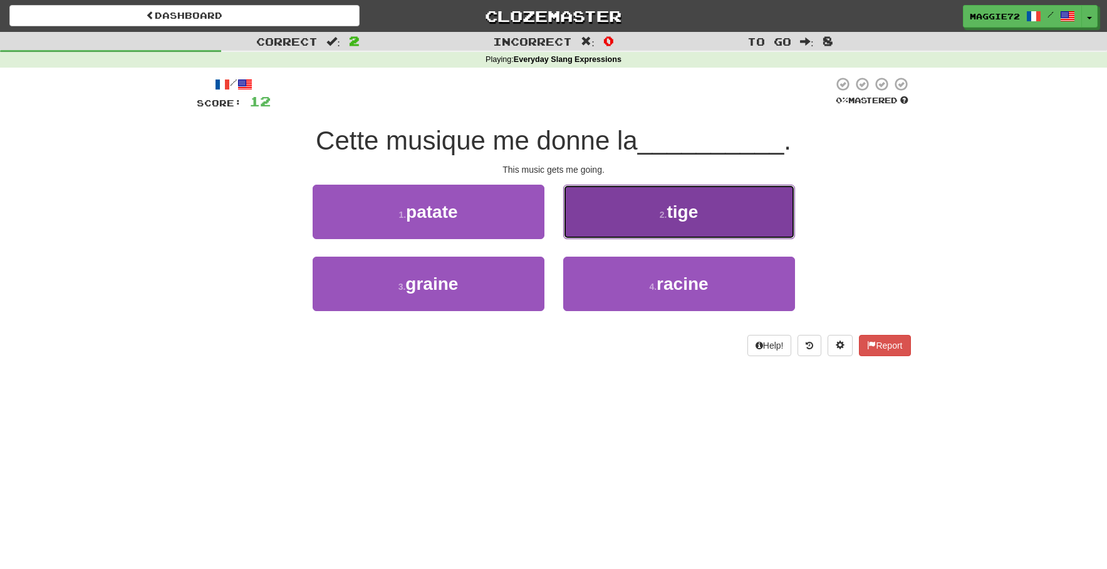
click at [652, 219] on button "2 . tige" at bounding box center [679, 212] width 232 height 54
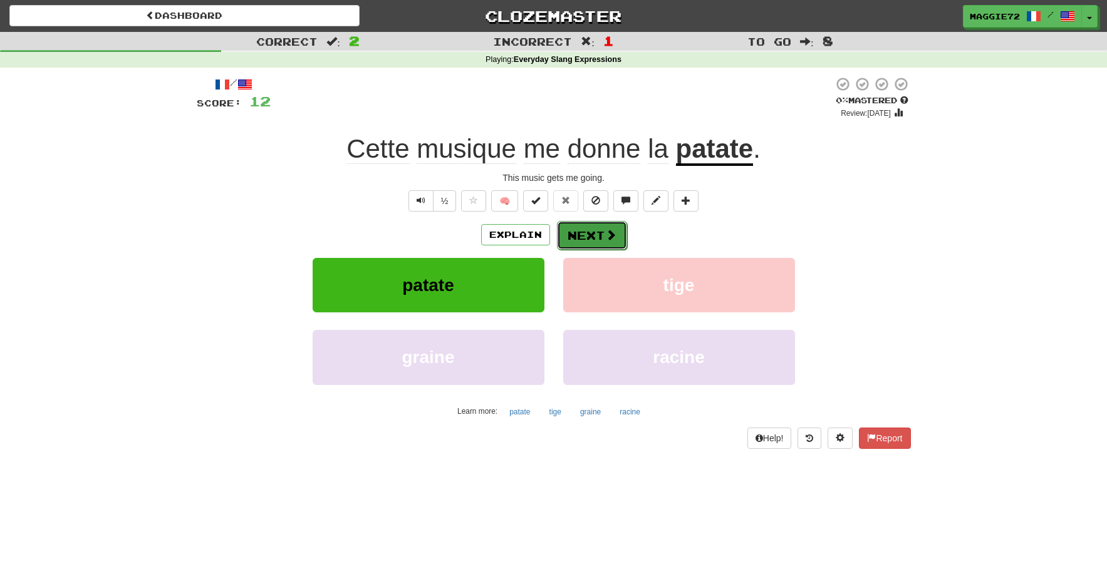
click at [579, 232] on button "Next" at bounding box center [592, 235] width 70 height 29
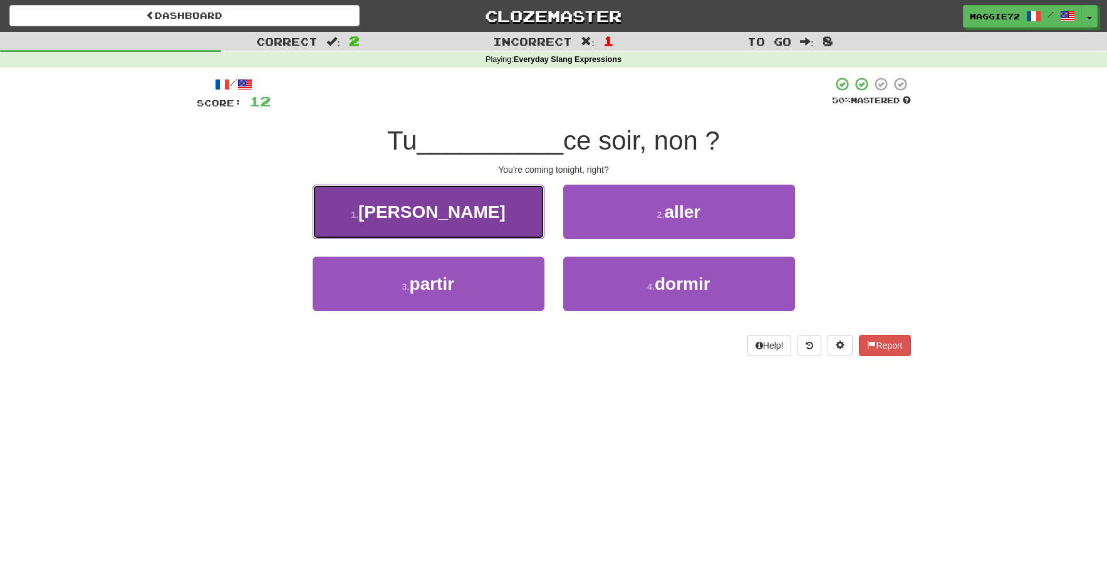
click at [435, 219] on span "viens" at bounding box center [431, 211] width 147 height 19
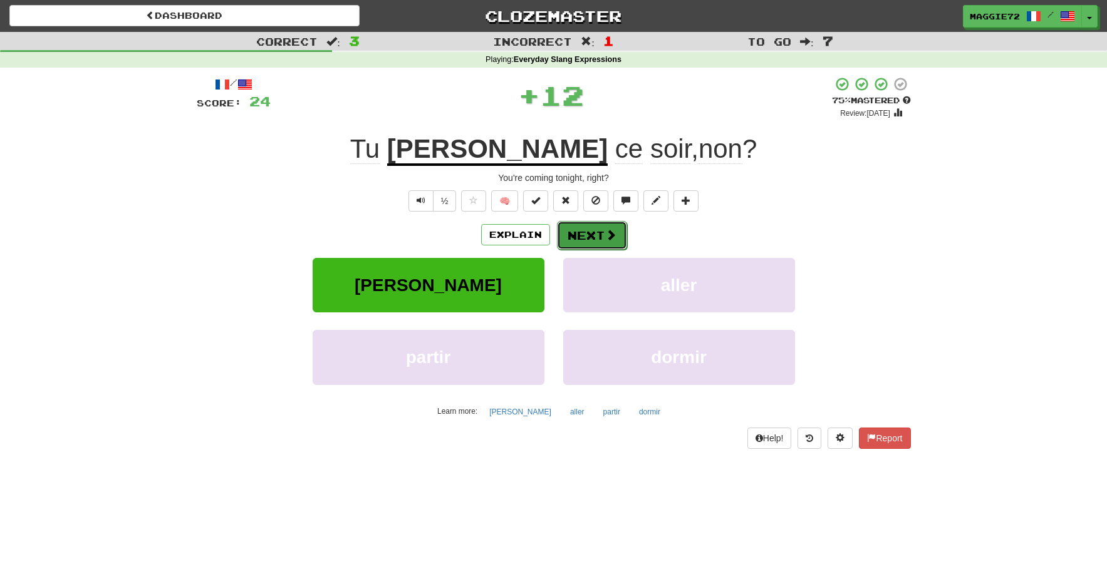
click at [586, 237] on button "Next" at bounding box center [592, 235] width 70 height 29
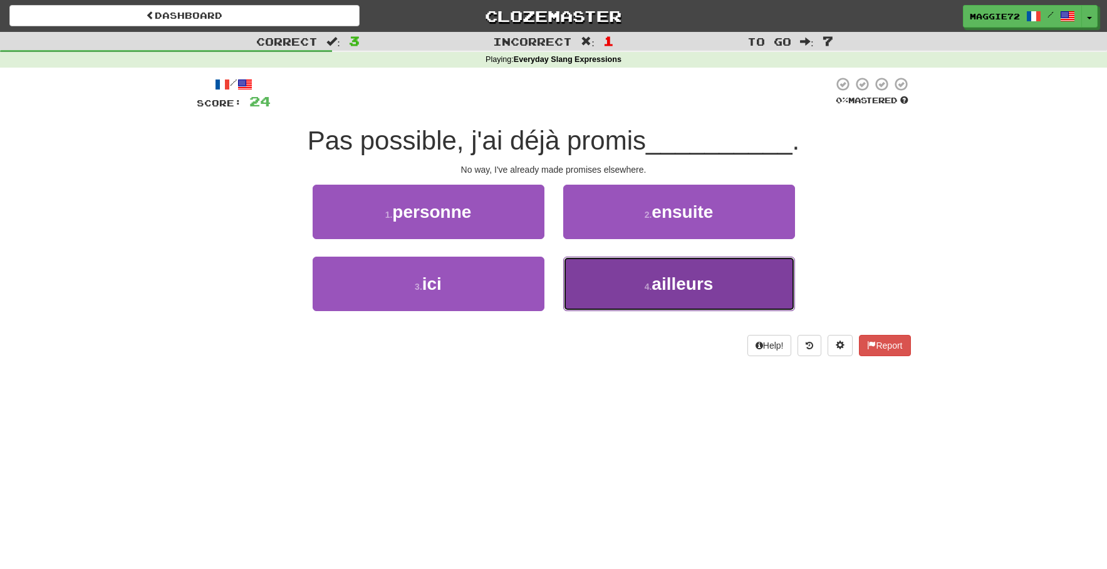
click at [652, 292] on button "4 . ailleurs" at bounding box center [679, 284] width 232 height 54
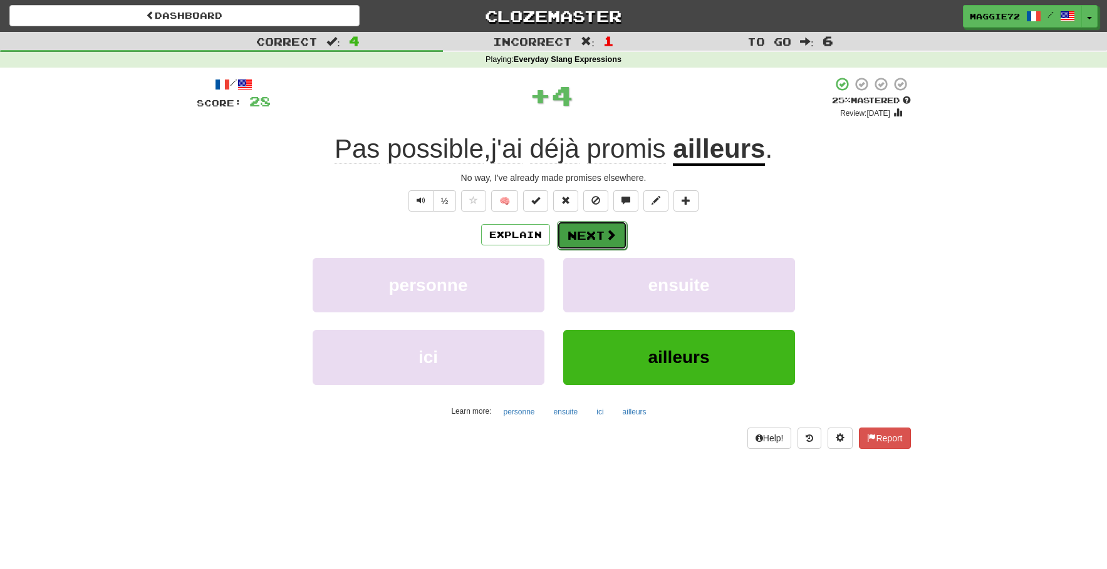
click at [589, 233] on button "Next" at bounding box center [592, 235] width 70 height 29
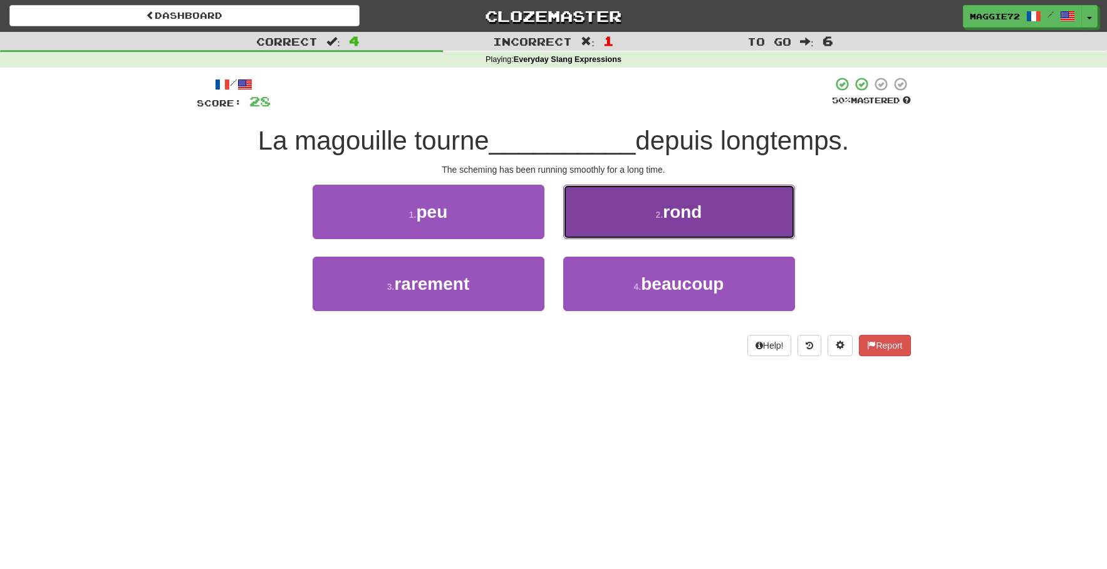
click at [667, 232] on button "2 . rond" at bounding box center [679, 212] width 232 height 54
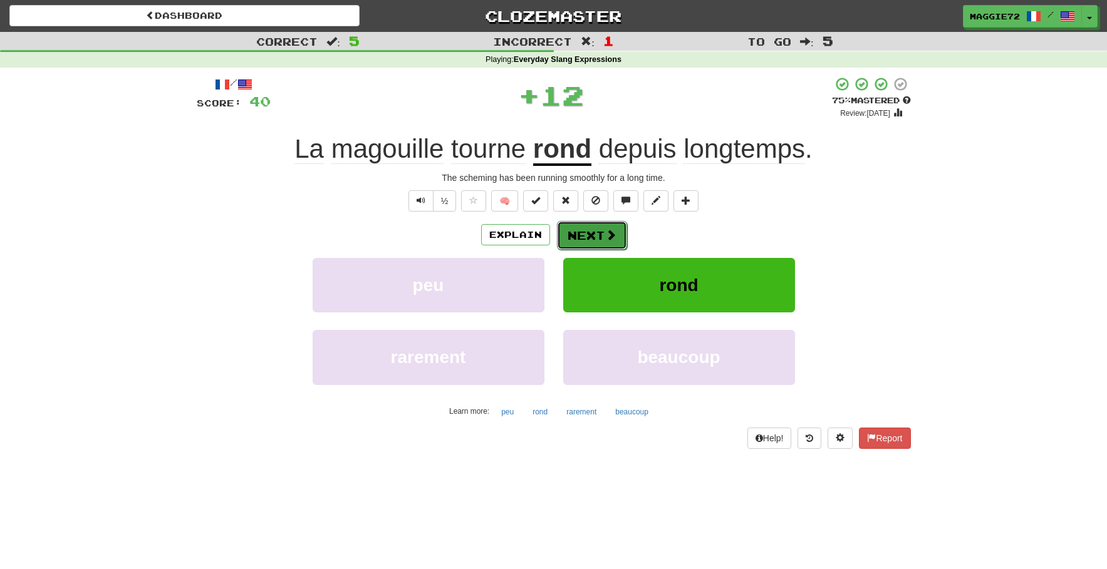
click at [589, 237] on button "Next" at bounding box center [592, 235] width 70 height 29
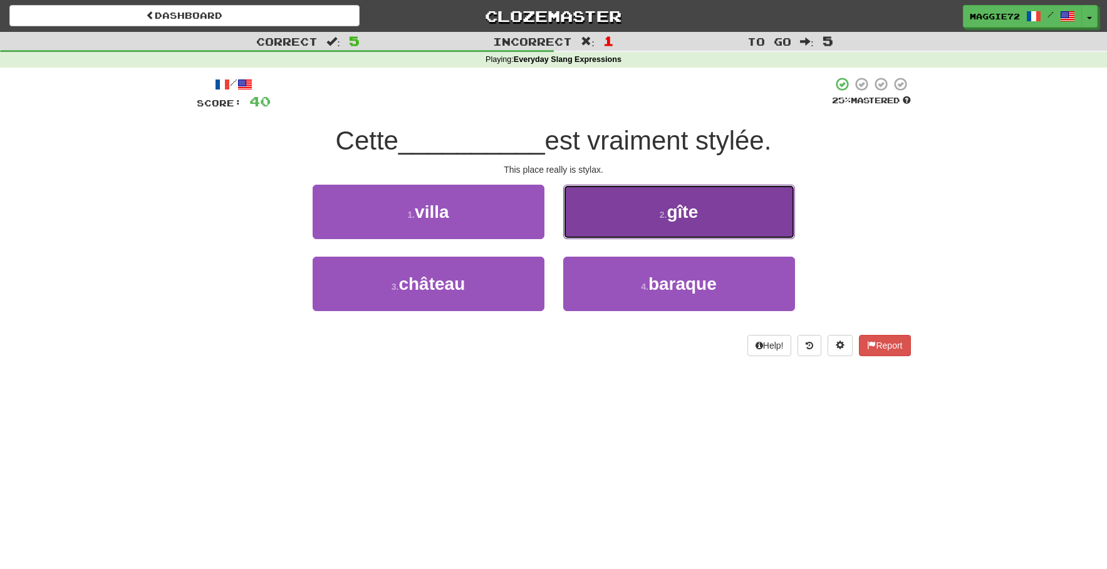
click at [668, 221] on span "gîte" at bounding box center [681, 211] width 31 height 19
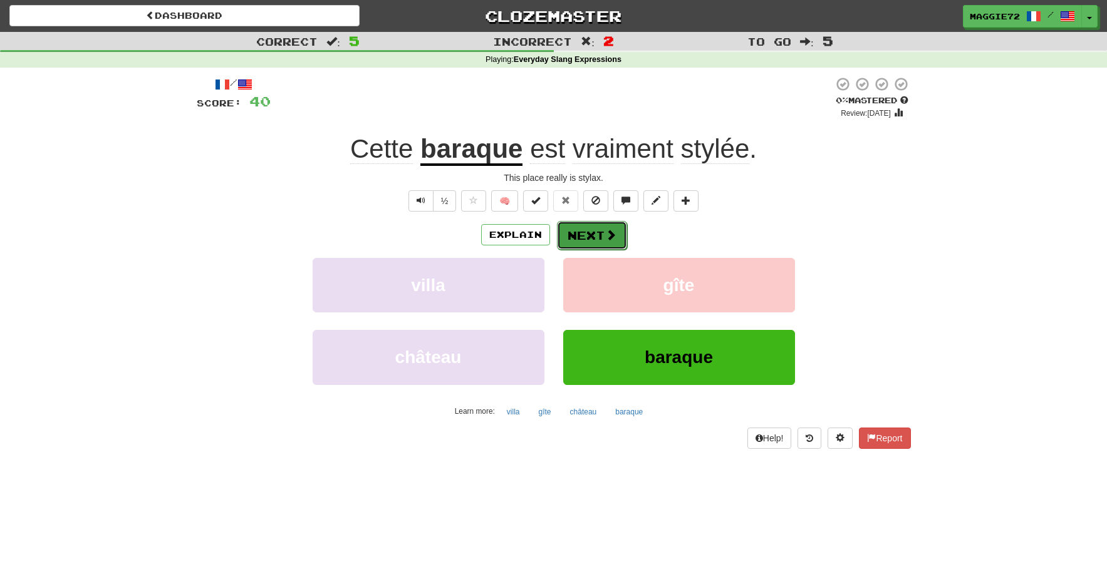
click at [589, 237] on button "Next" at bounding box center [592, 235] width 70 height 29
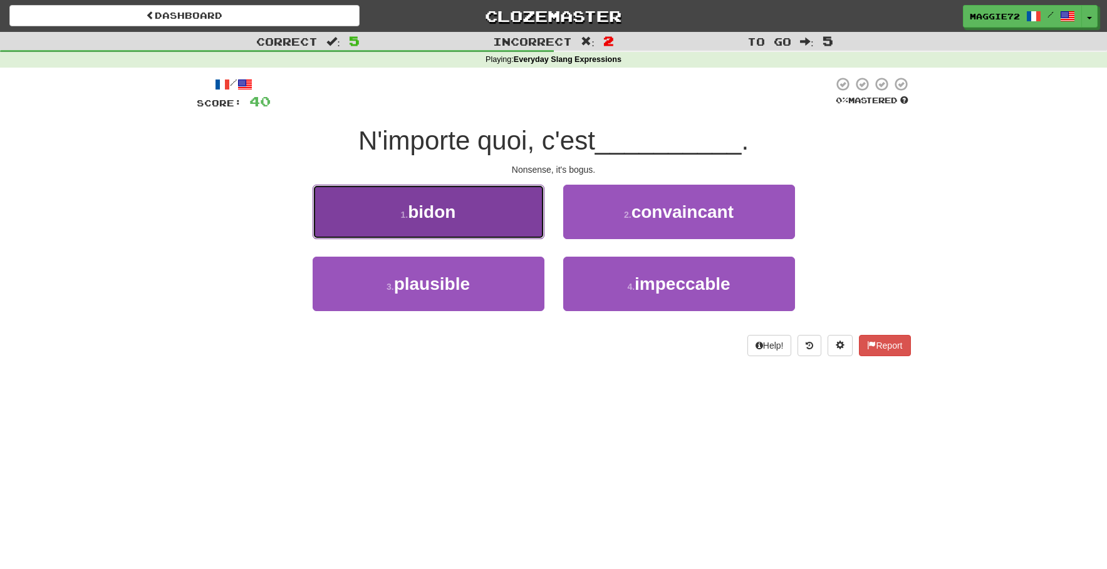
click at [482, 219] on button "1 . bidon" at bounding box center [429, 212] width 232 height 54
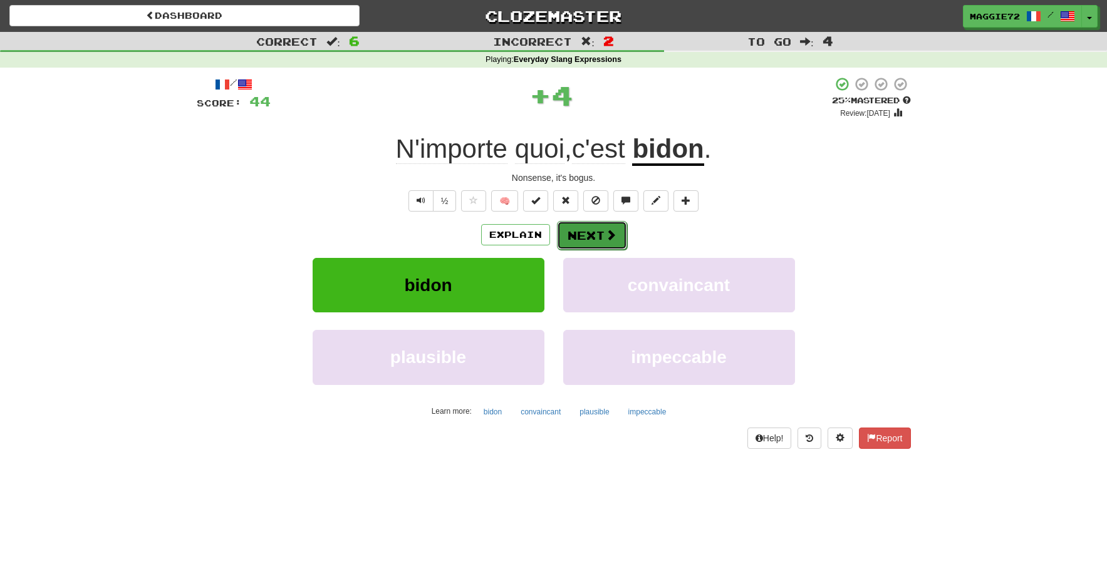
click at [602, 235] on button "Next" at bounding box center [592, 235] width 70 height 29
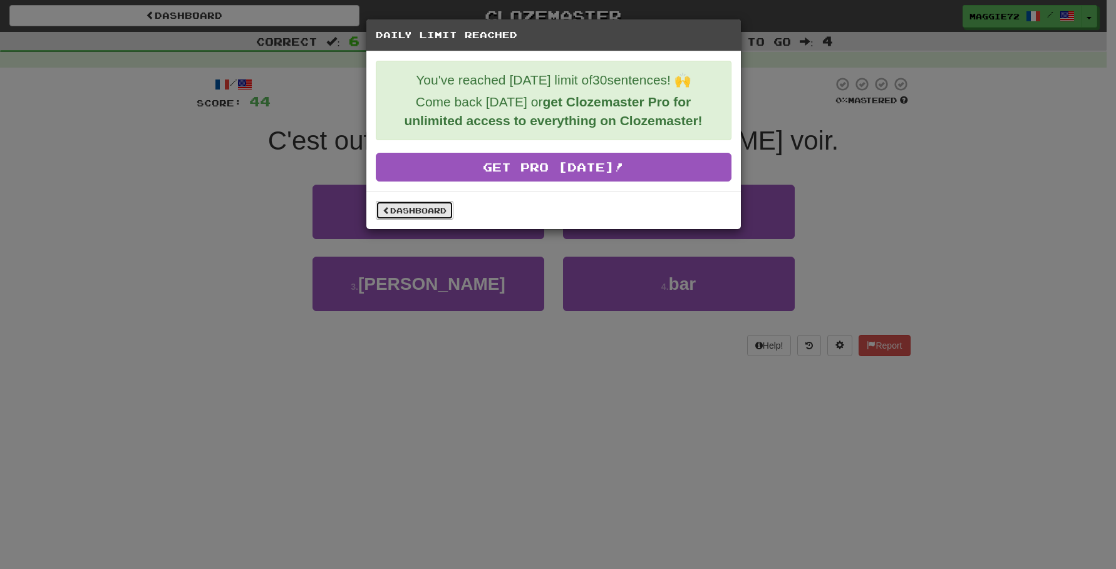
click at [429, 209] on link "Dashboard" at bounding box center [415, 210] width 78 height 19
